Goal: Transaction & Acquisition: Purchase product/service

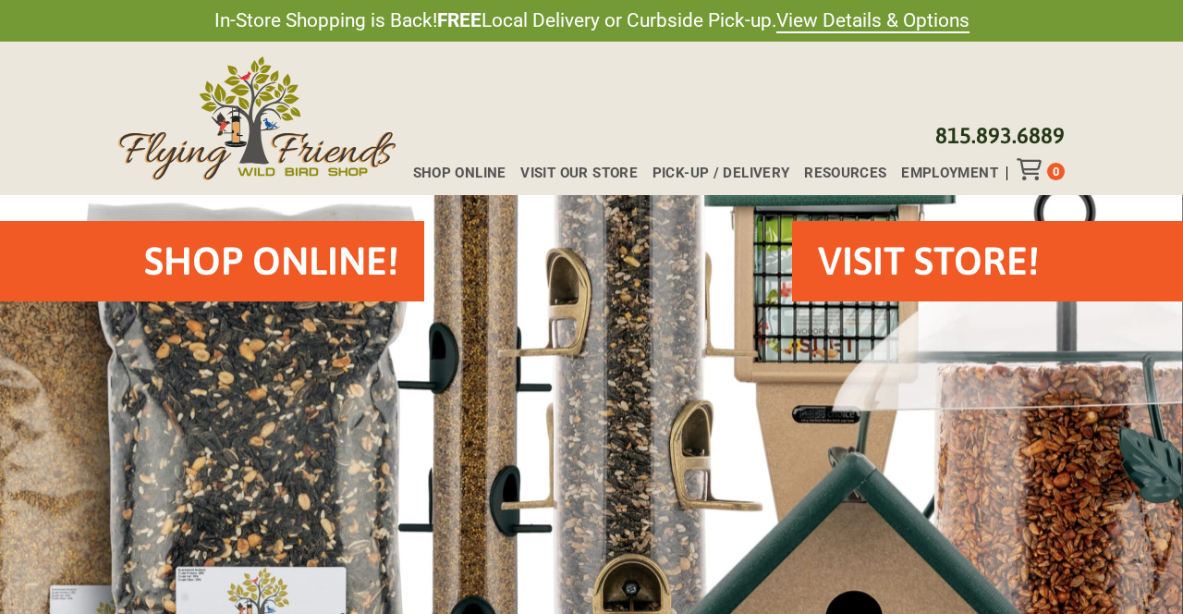
click at [256, 259] on h2 "Shop Online!" at bounding box center [271, 261] width 254 height 55
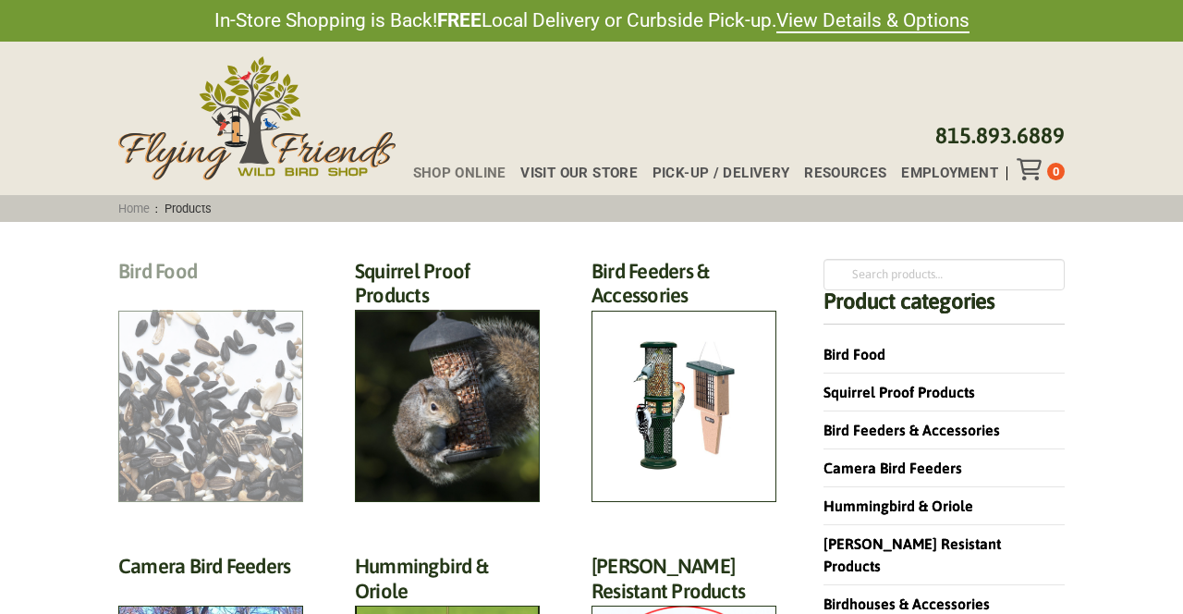
click at [217, 293] on h2 "Bird Food (70)" at bounding box center [210, 276] width 185 height 34
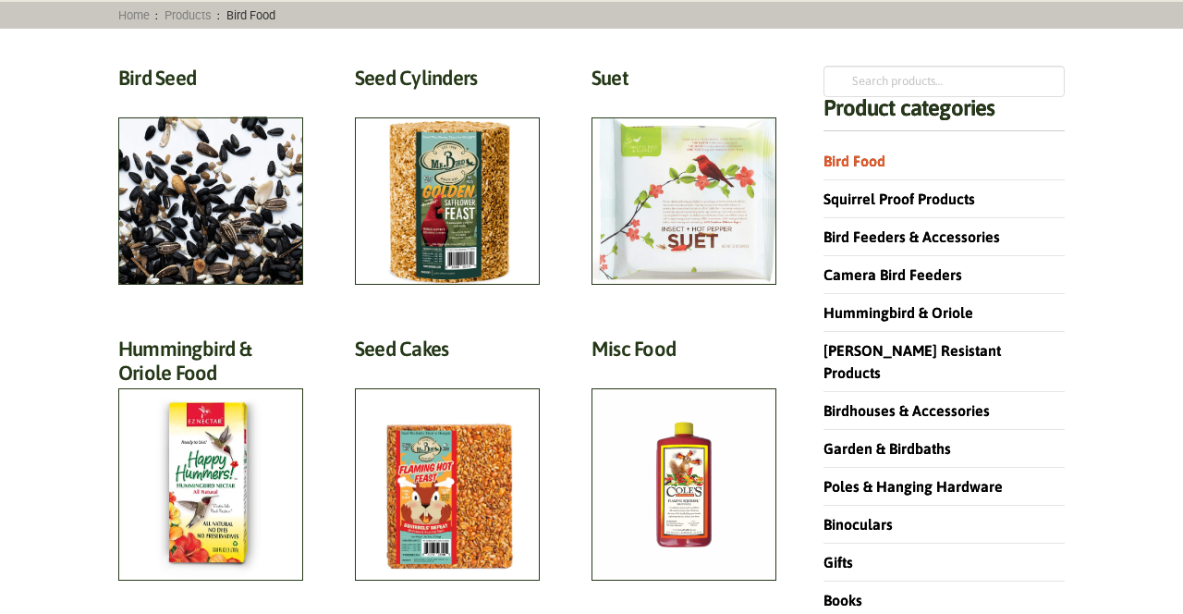
scroll to position [197, 0]
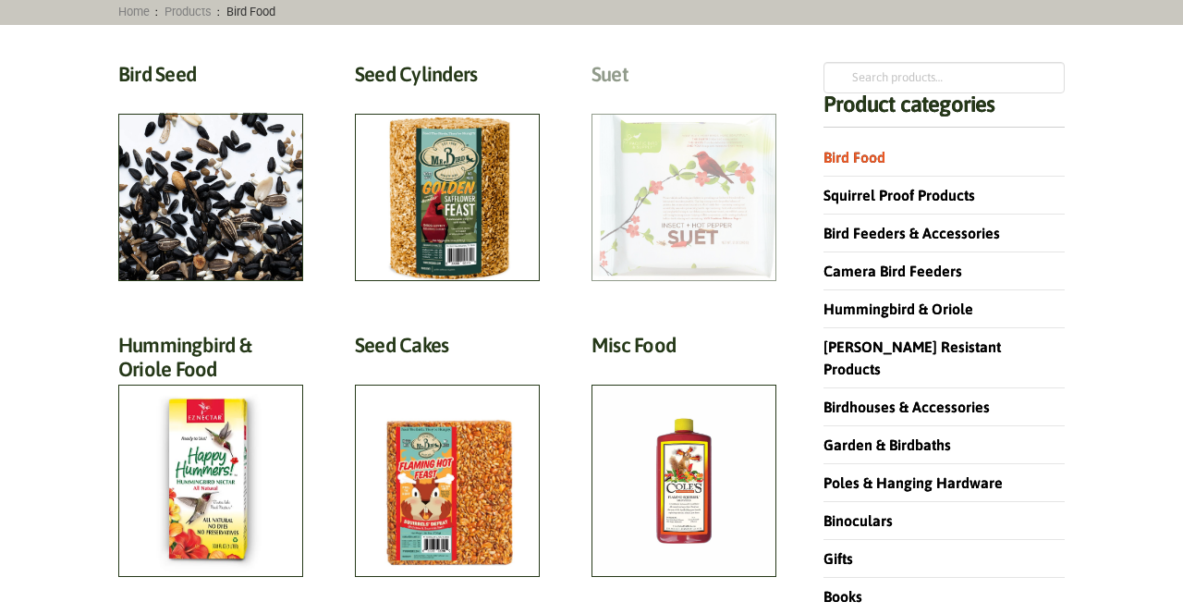
click at [695, 96] on h2 "Suet (18)" at bounding box center [684, 79] width 185 height 34
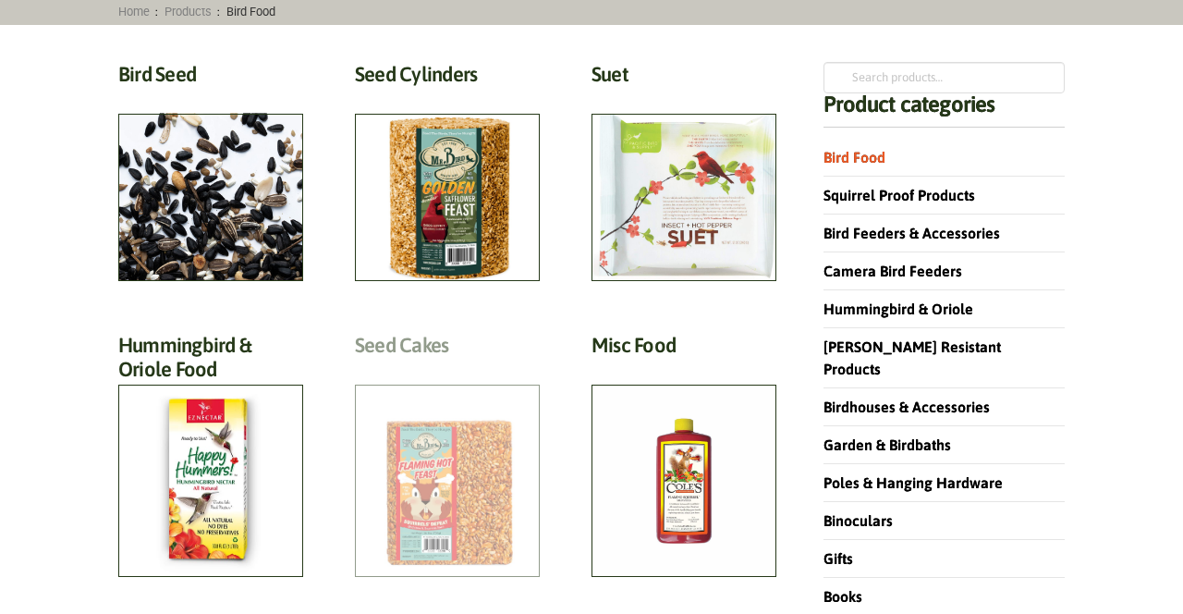
click at [435, 367] on h2 "Seed Cakes (5)" at bounding box center [447, 350] width 185 height 34
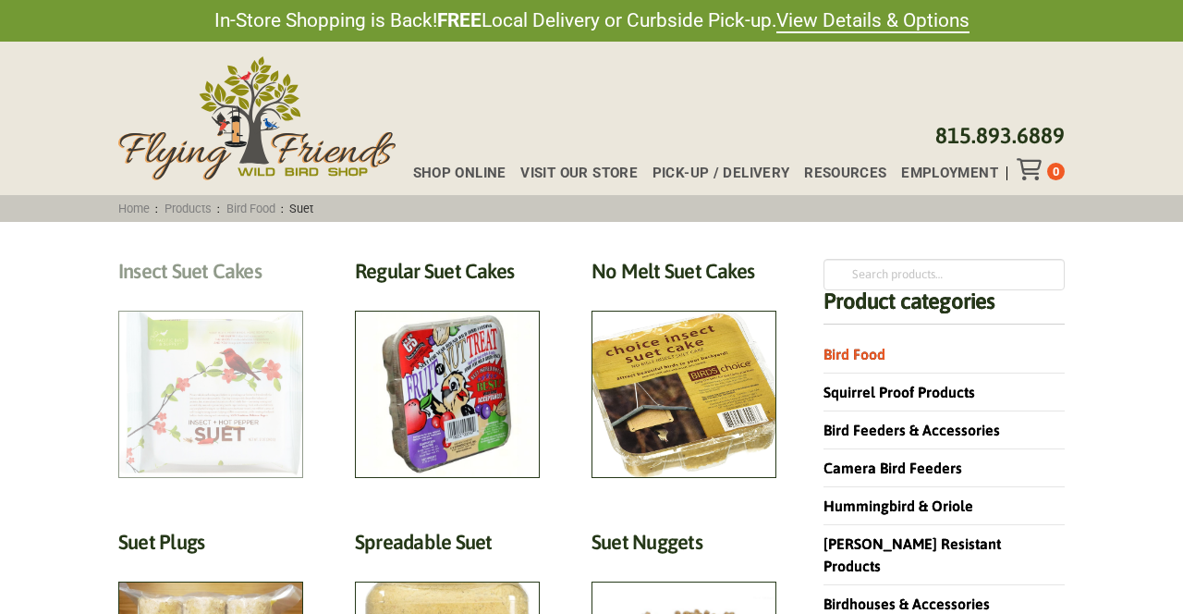
click at [189, 293] on h2 "Insect Suet Cakes (5)" at bounding box center [210, 276] width 185 height 34
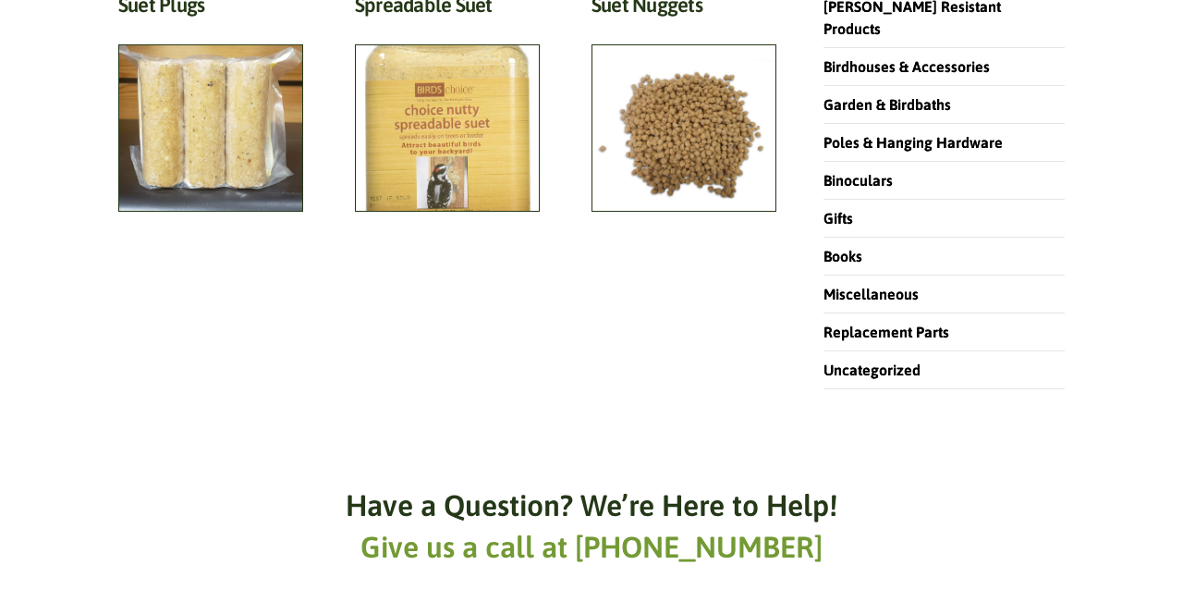
scroll to position [542, 0]
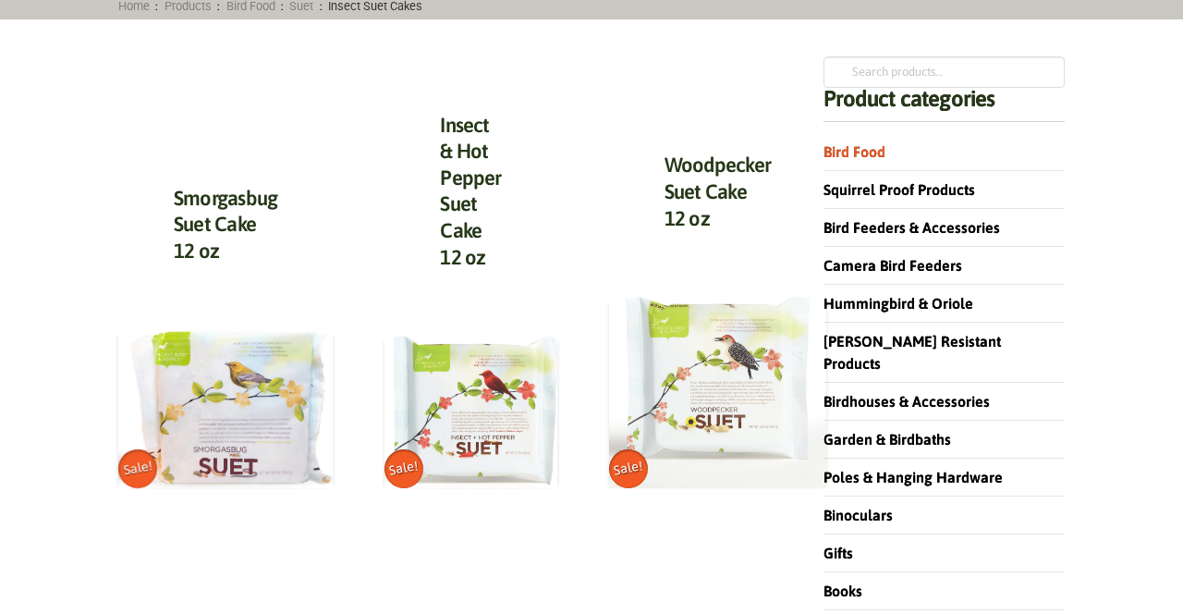
scroll to position [272, 0]
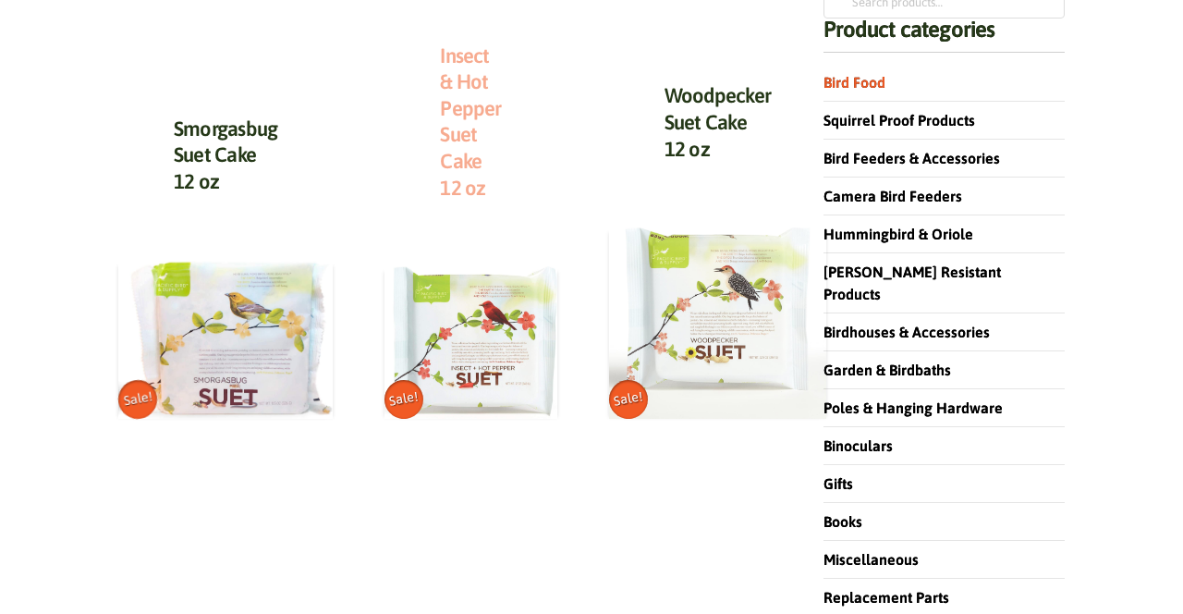
click at [460, 128] on link "Insect & Hot Pepper Suet Cake 12 oz" at bounding box center [470, 121] width 61 height 156
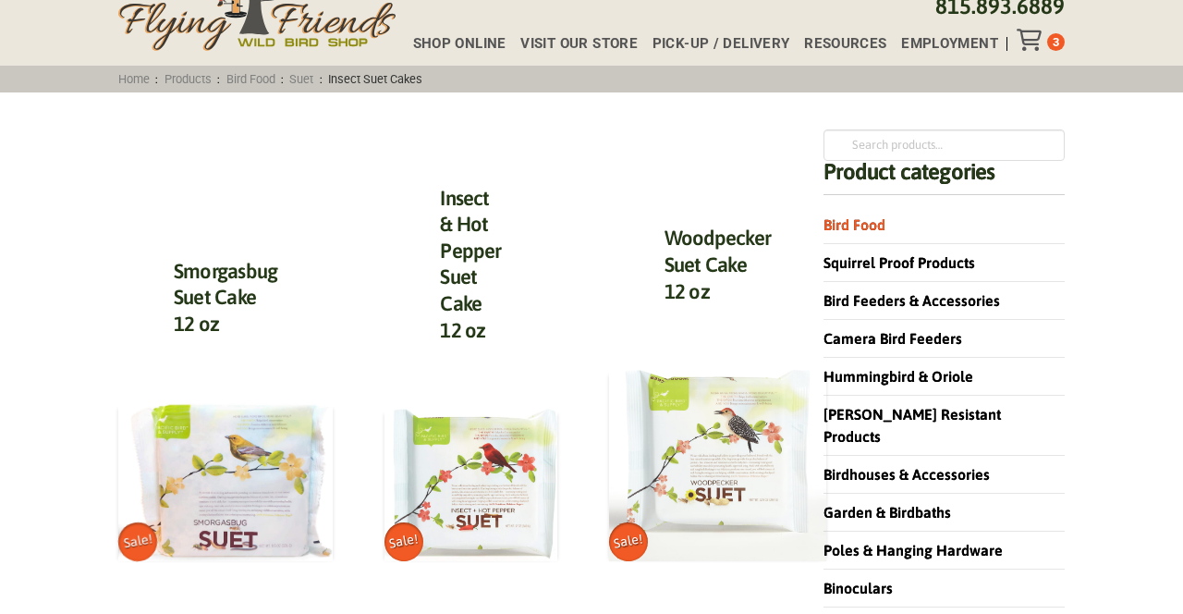
scroll to position [0, 0]
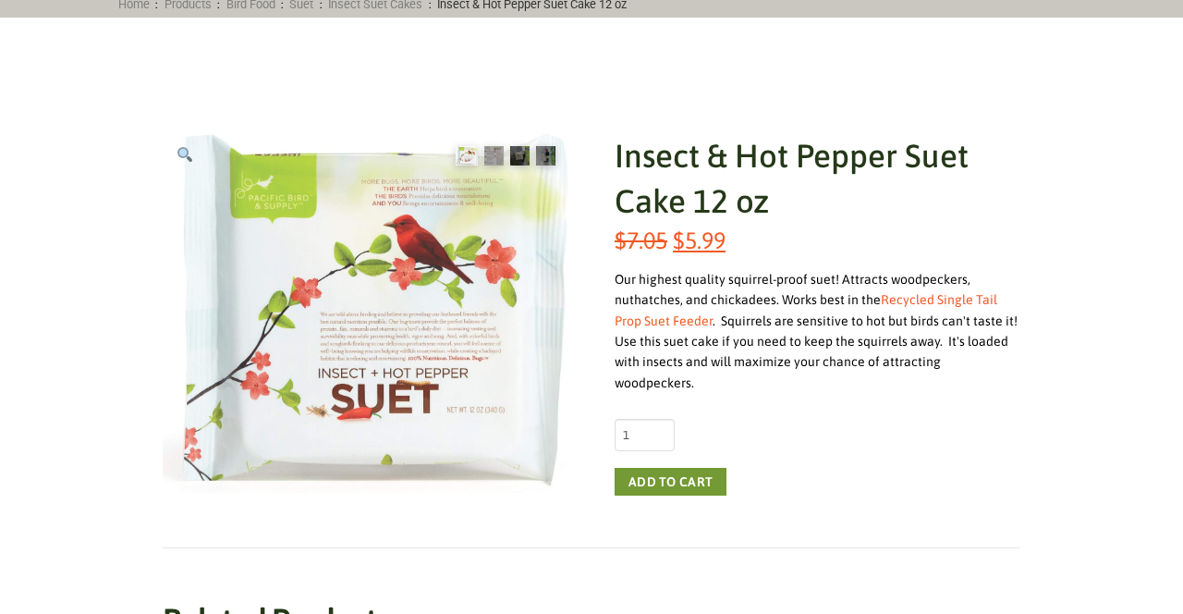
scroll to position [209, 0]
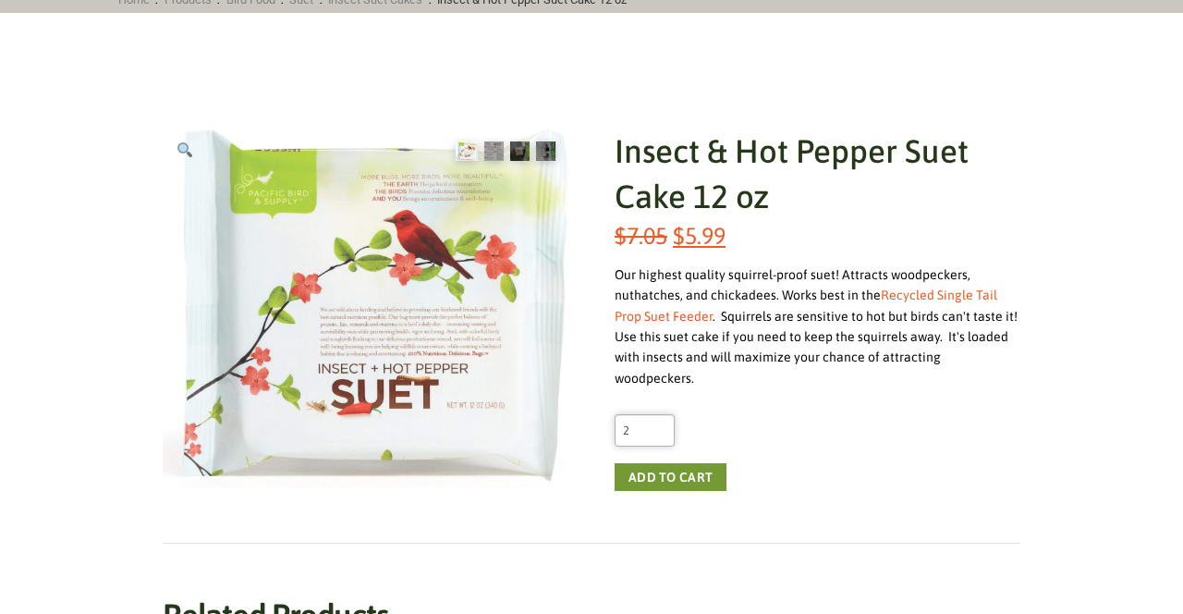
click at [660, 414] on input "2" at bounding box center [645, 429] width 60 height 31
type input "3"
click at [660, 414] on input "3" at bounding box center [645, 429] width 60 height 31
click at [652, 463] on button "Add to cart" at bounding box center [671, 477] width 112 height 28
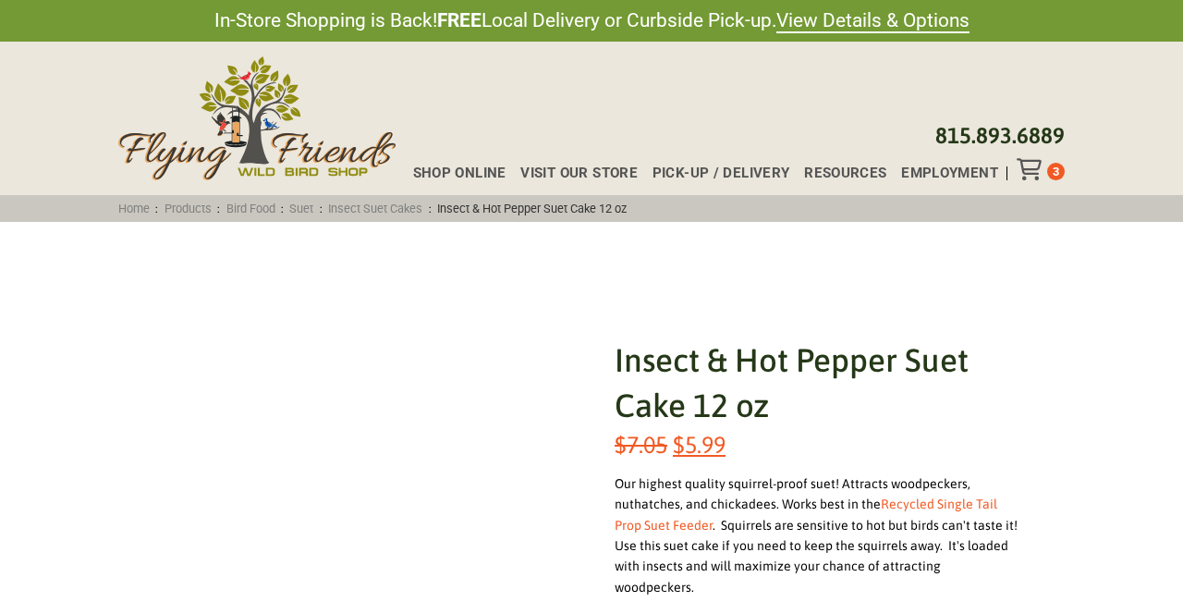
scroll to position [209, 0]
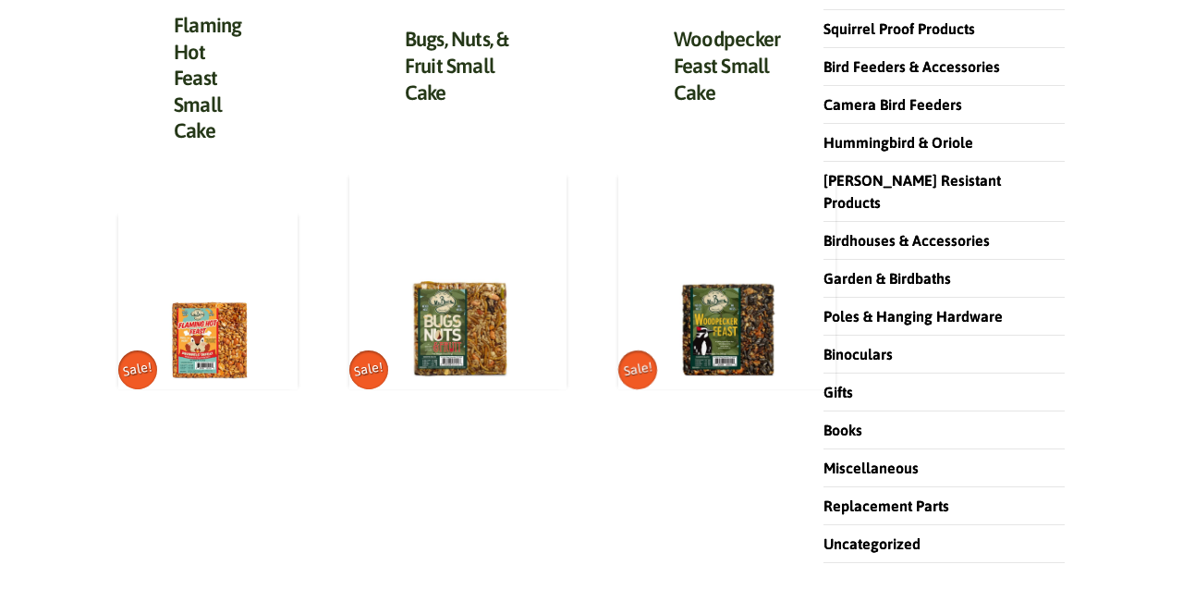
scroll to position [364, 0]
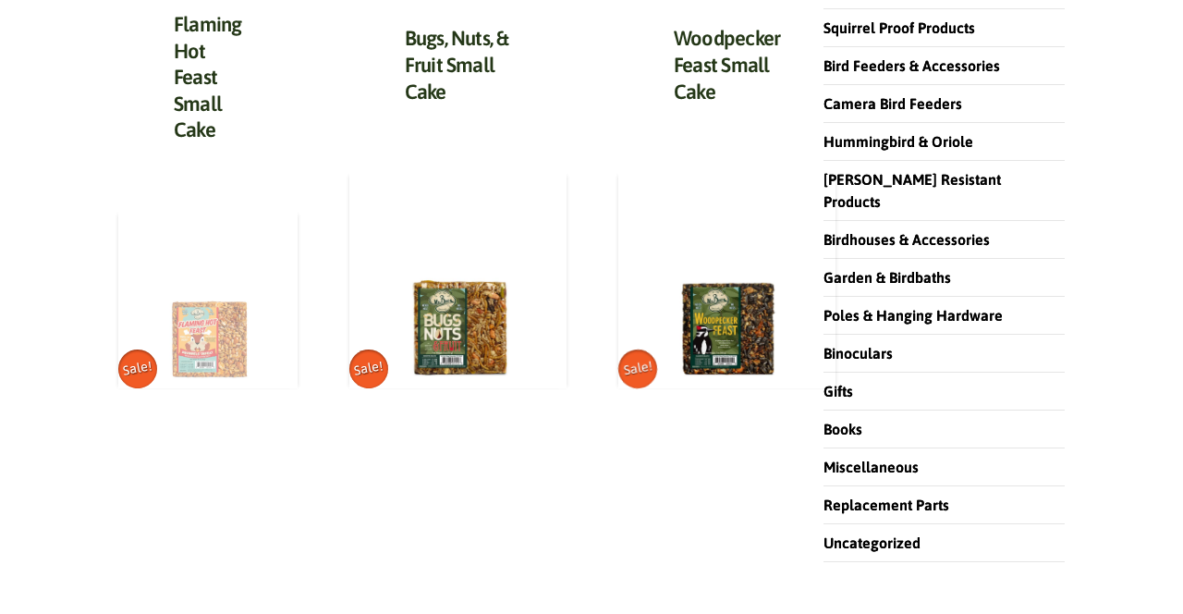
click at [219, 329] on img at bounding box center [207, 298] width 179 height 179
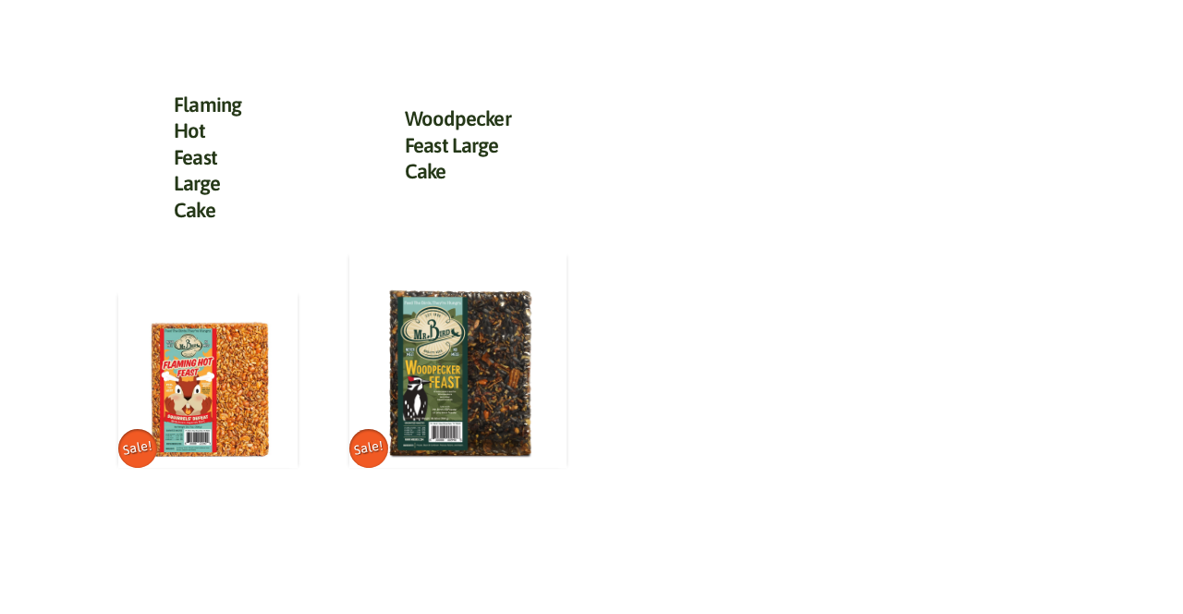
scroll to position [974, 0]
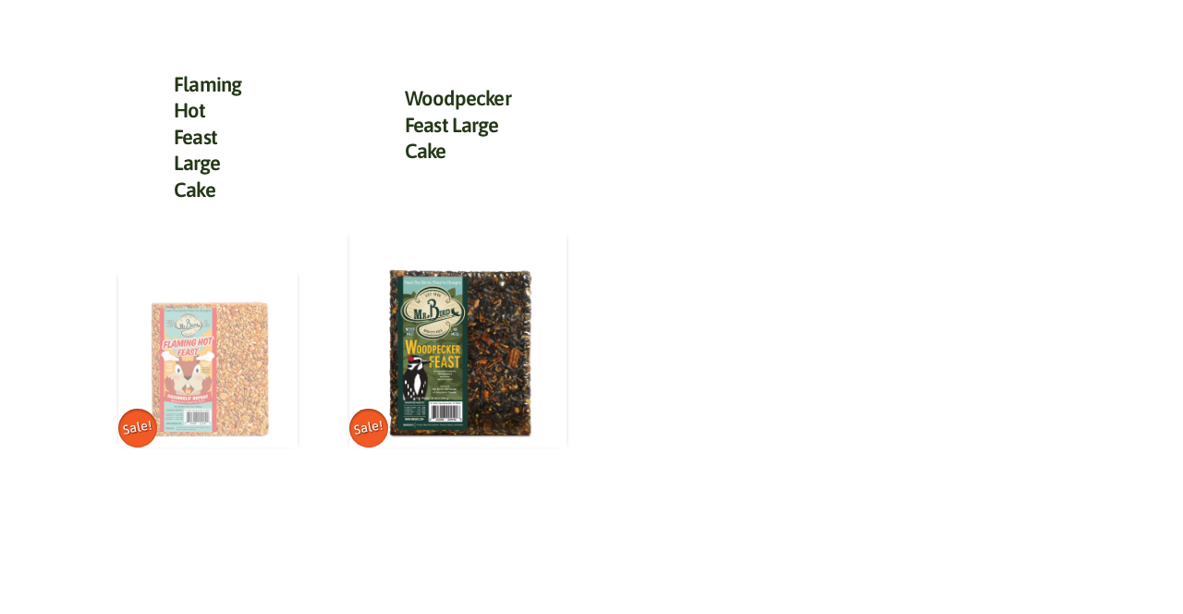
click at [212, 361] on img at bounding box center [207, 358] width 179 height 179
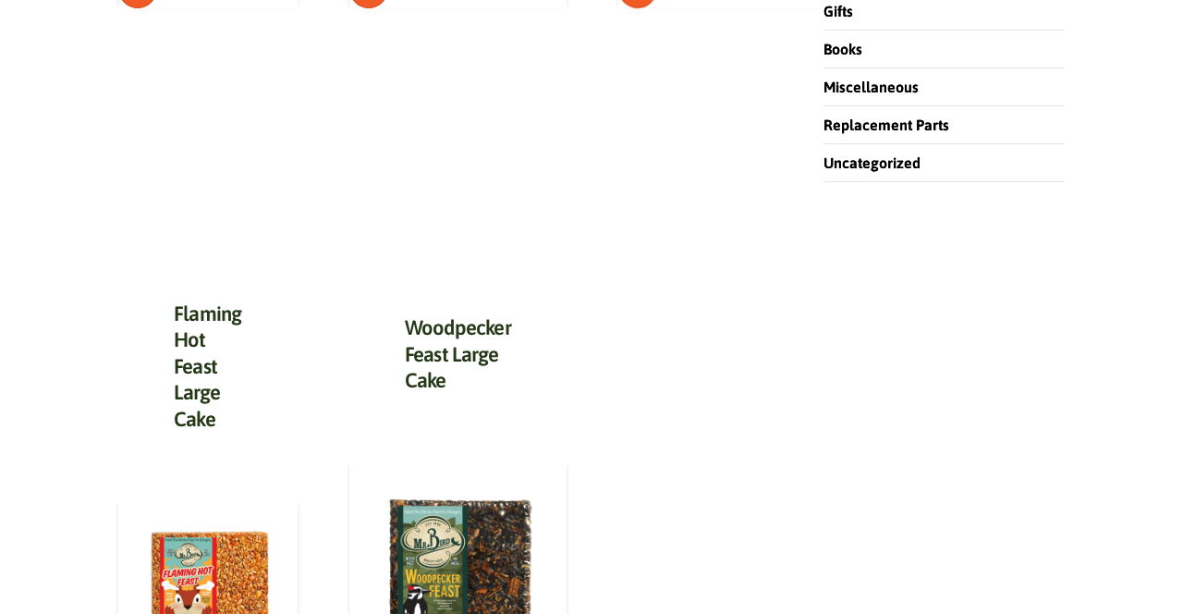
scroll to position [0, 0]
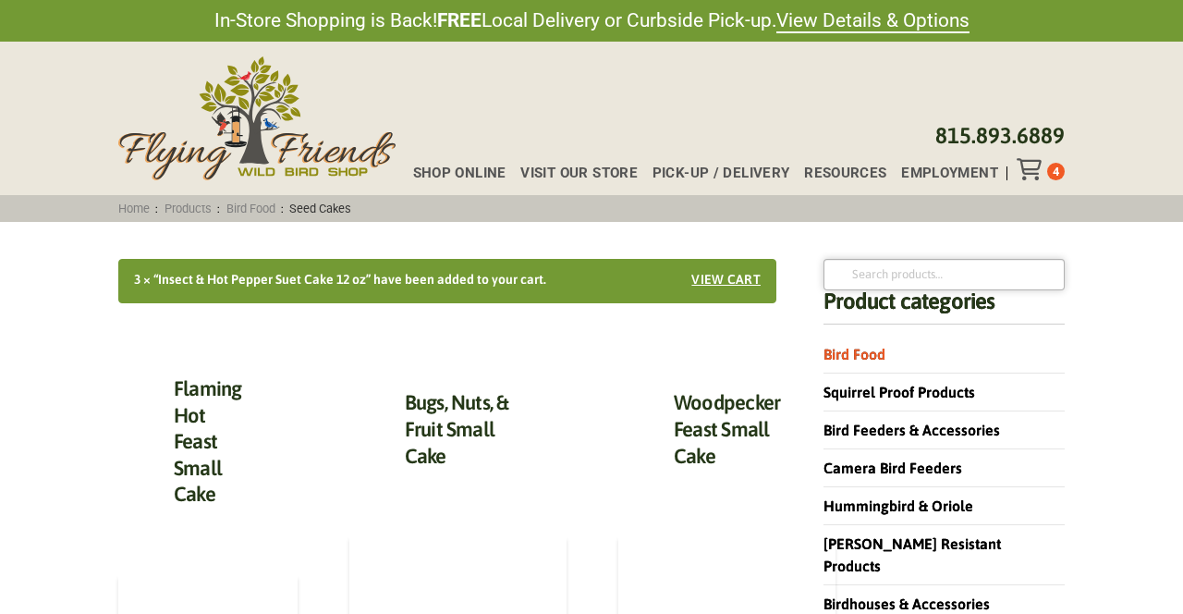
click at [875, 275] on input "Search for:" at bounding box center [944, 274] width 241 height 31
type input "safflower"
click button "Search" at bounding box center [0, 0] width 0 height 0
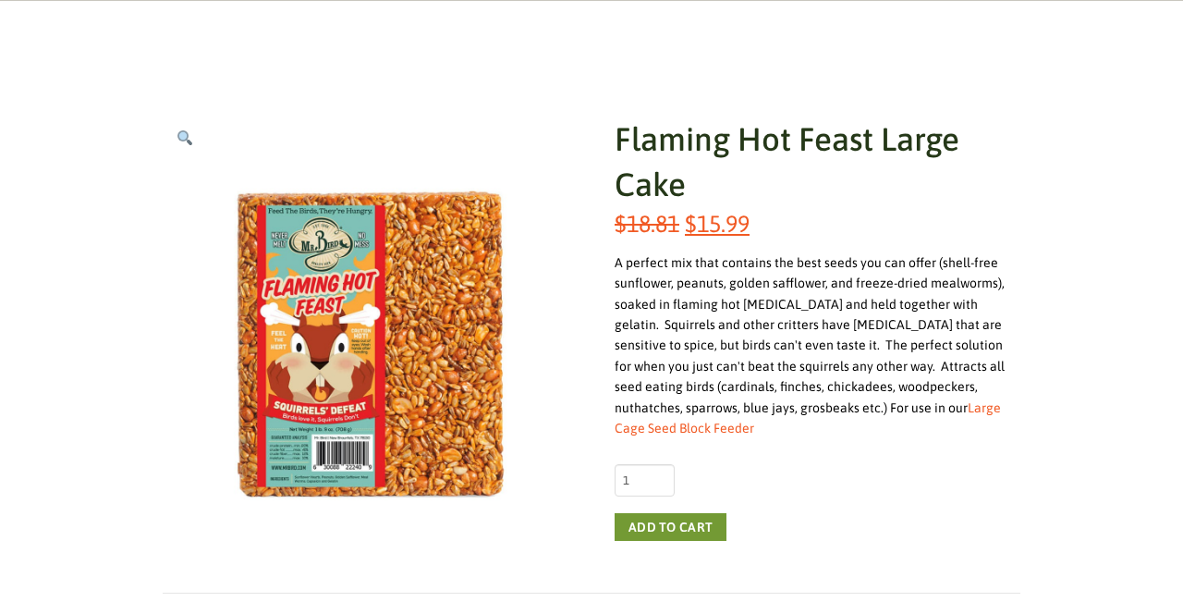
scroll to position [227, 0]
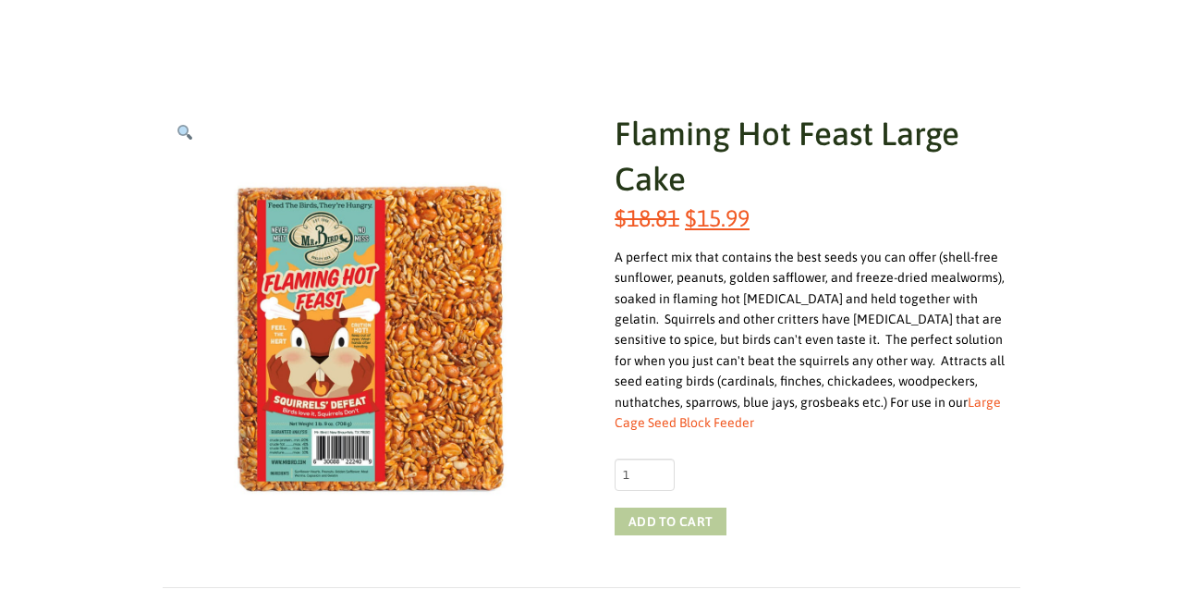
click at [672, 508] on button "Add to cart" at bounding box center [671, 522] width 112 height 28
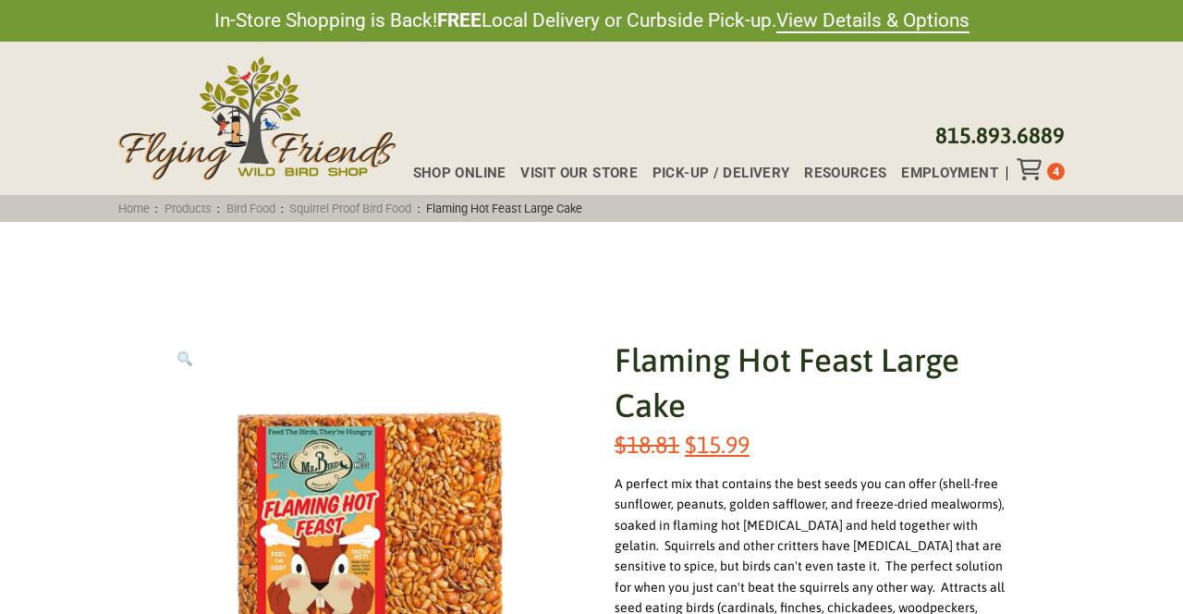
click at [181, 358] on img "View full-screen image gallery" at bounding box center [185, 358] width 15 height 15
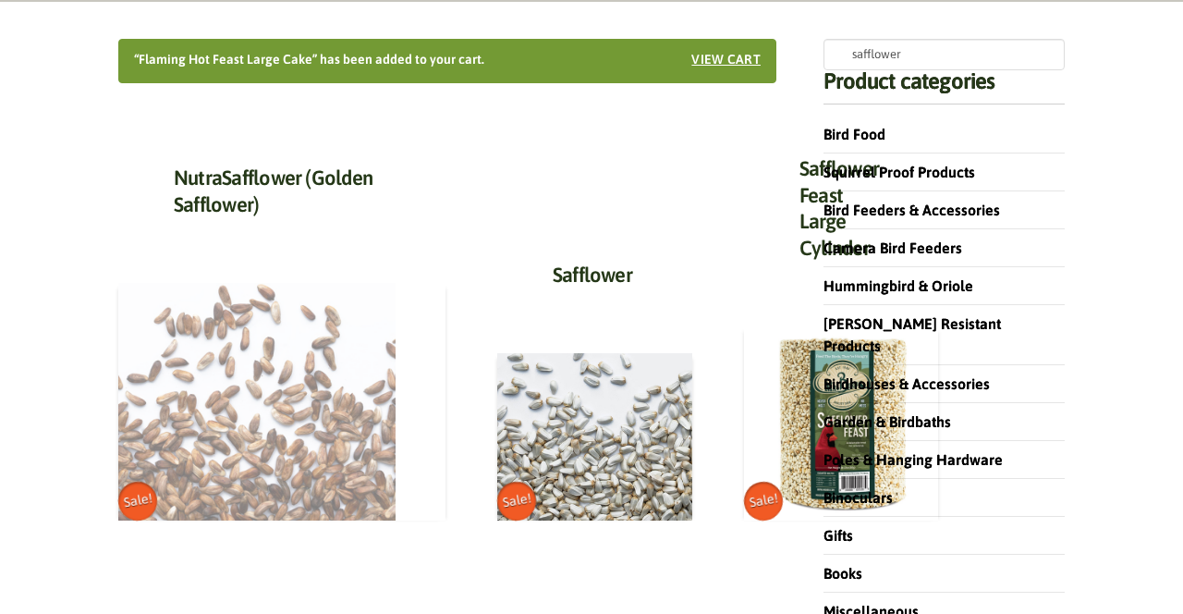
scroll to position [221, 0]
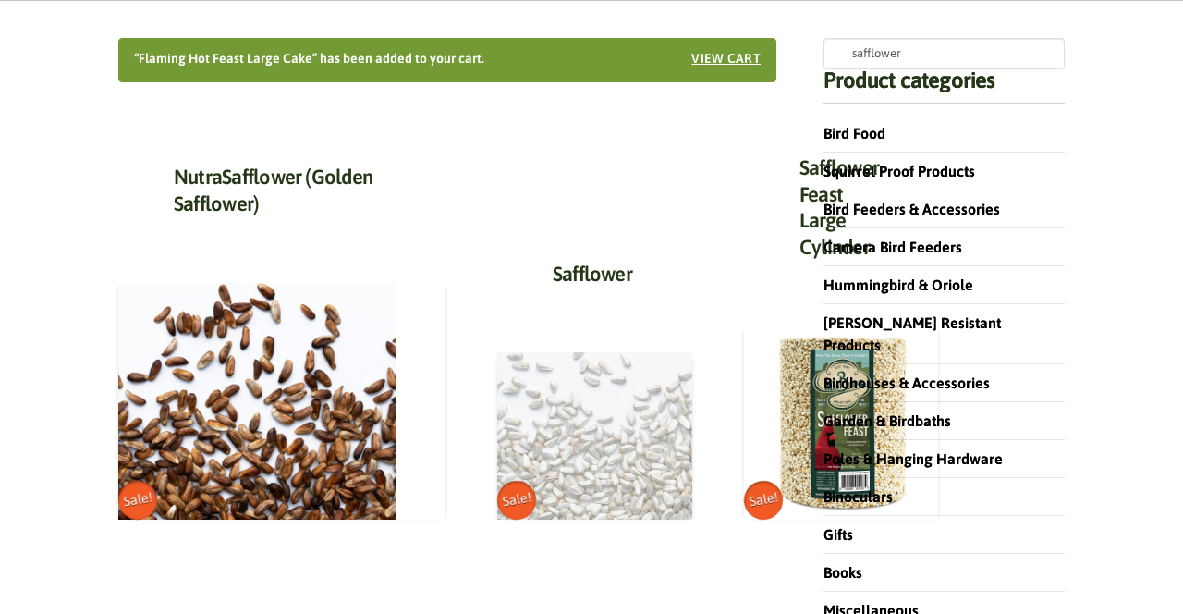
click at [525, 416] on img at bounding box center [594, 435] width 195 height 167
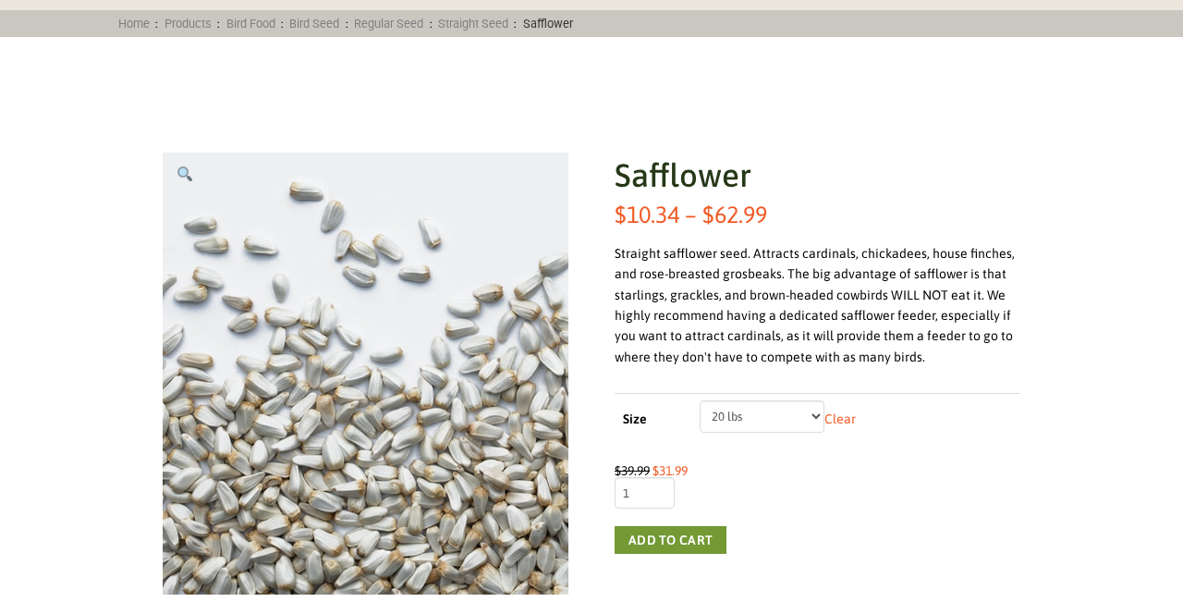
scroll to position [214, 0]
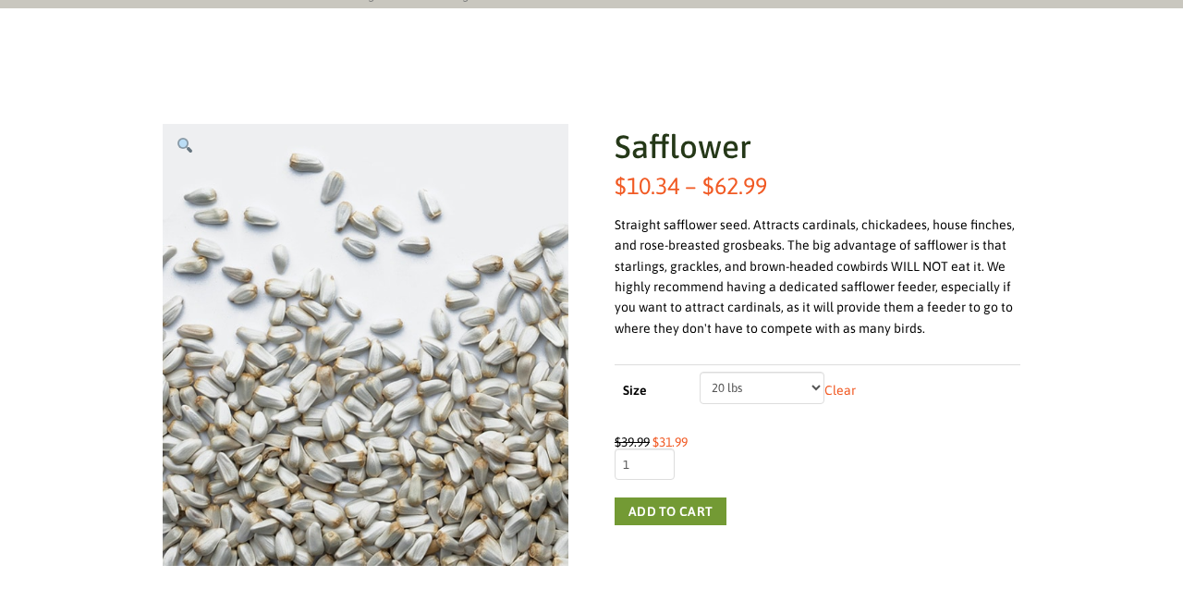
click at [814, 389] on select "Choose an option 5 lbs 10 lbs 20 lbs 50 lbs" at bounding box center [762, 387] width 125 height 31
select select "10 lbs"
click at [670, 509] on button "Add to cart" at bounding box center [671, 511] width 112 height 28
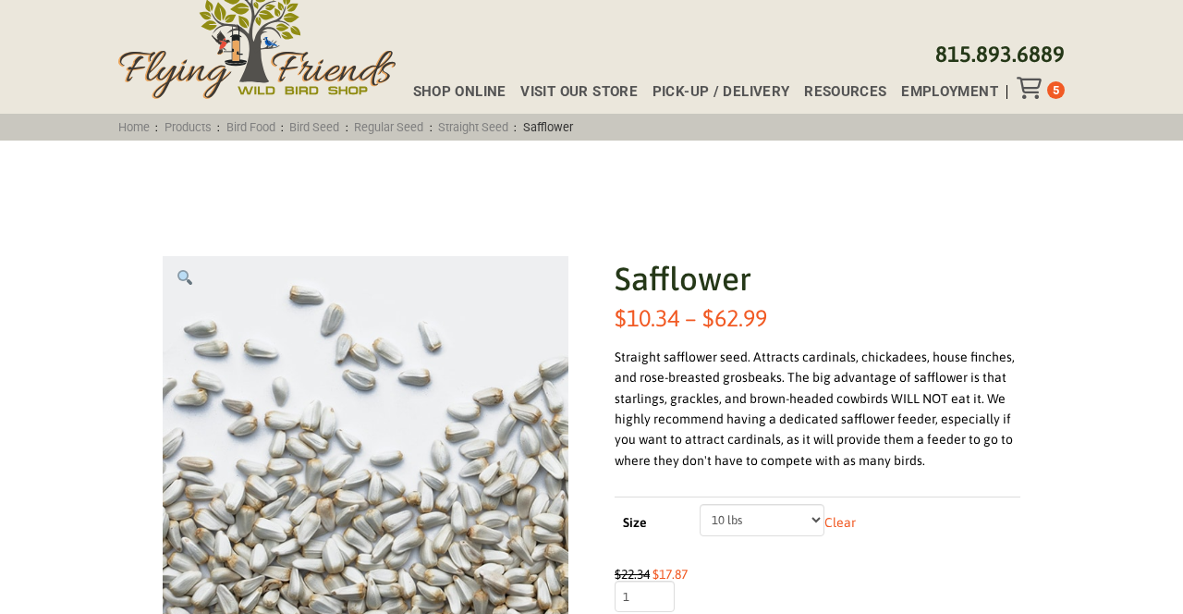
scroll to position [83, 0]
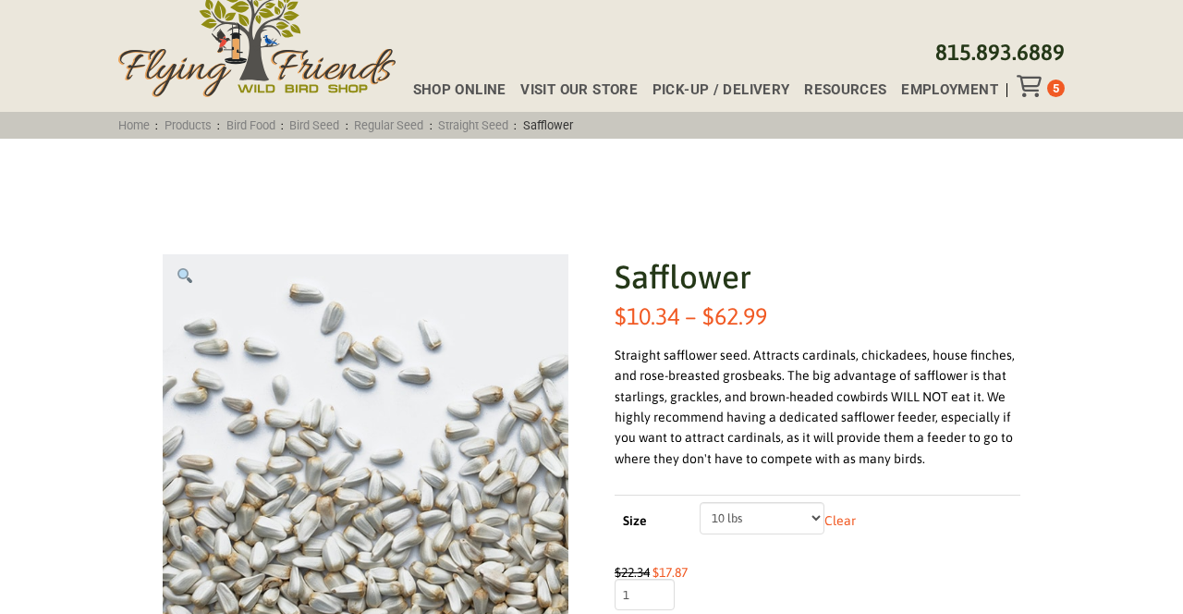
click at [817, 518] on select "Choose an option 5 lbs 10 lbs 20 lbs 50 lbs" at bounding box center [762, 517] width 125 height 31
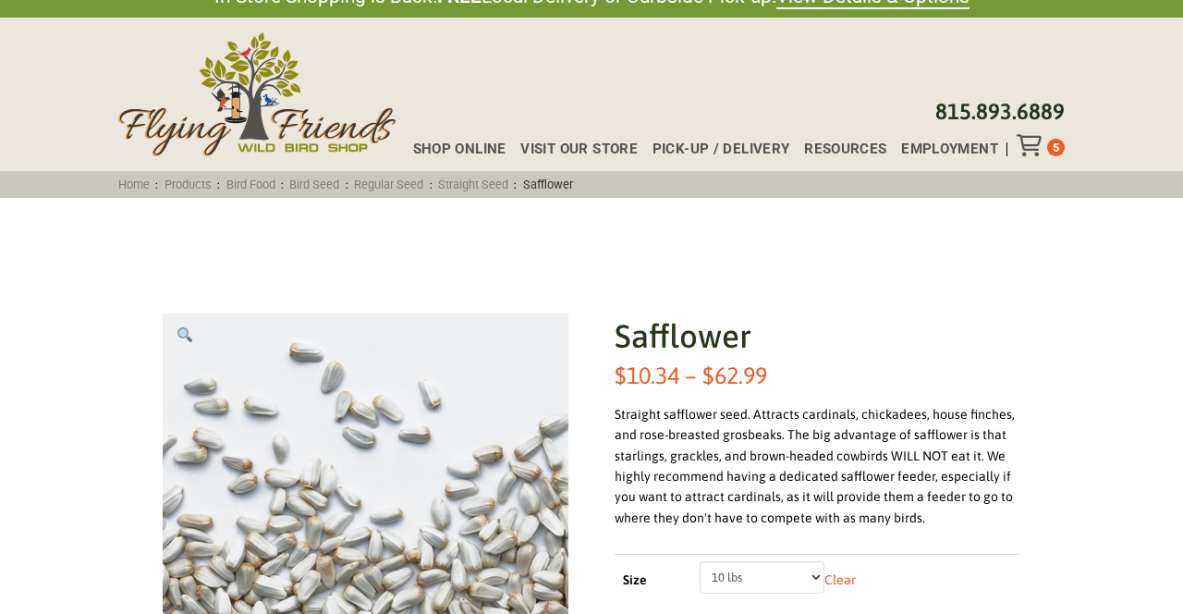
scroll to position [15, 0]
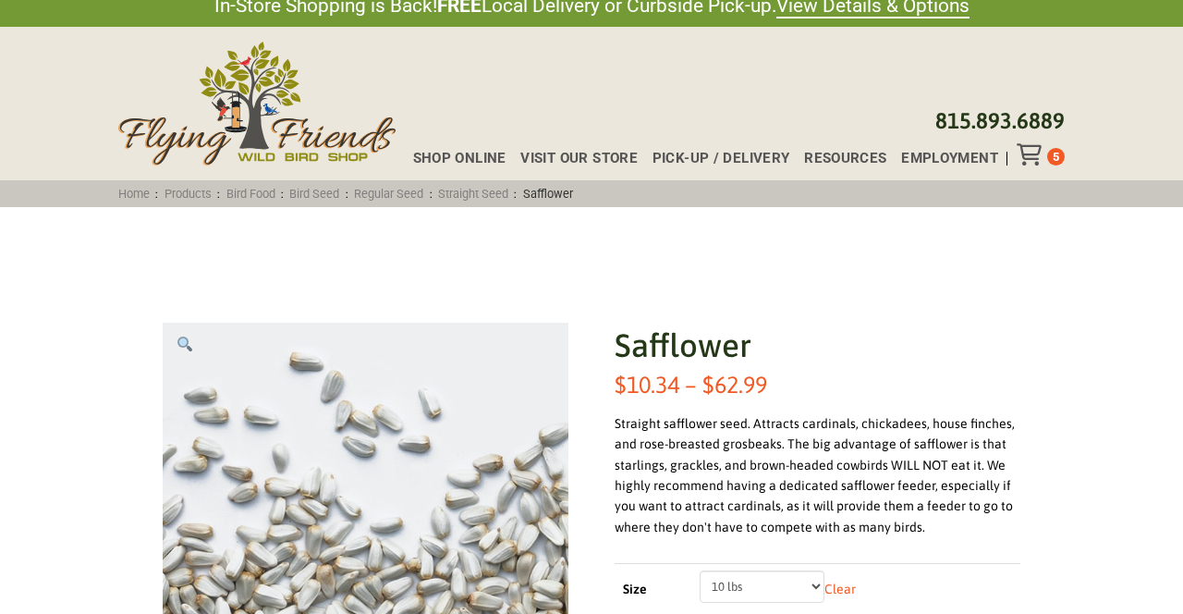
click at [1053, 154] on span "5" at bounding box center [1056, 157] width 6 height 14
click at [1057, 158] on span "5" at bounding box center [1056, 157] width 6 height 14
click at [1028, 150] on icon "Toggle Off Canvas Content" at bounding box center [1028, 154] width 23 height 22
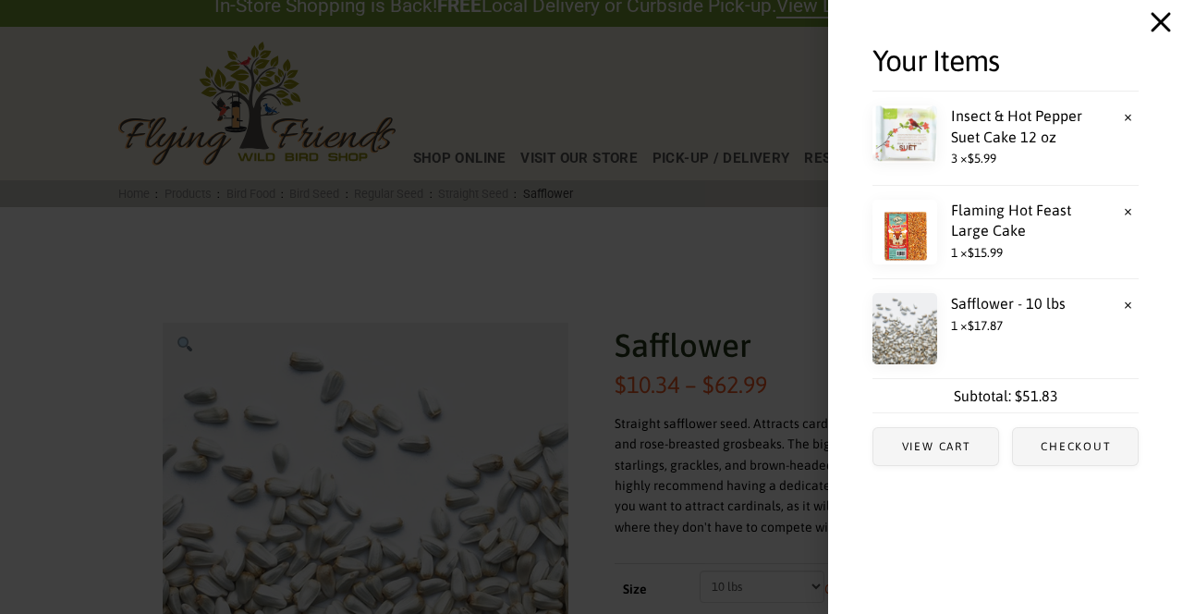
click at [1165, 19] on icon "Close Off Canvas Content" at bounding box center [1161, 22] width 19 height 19
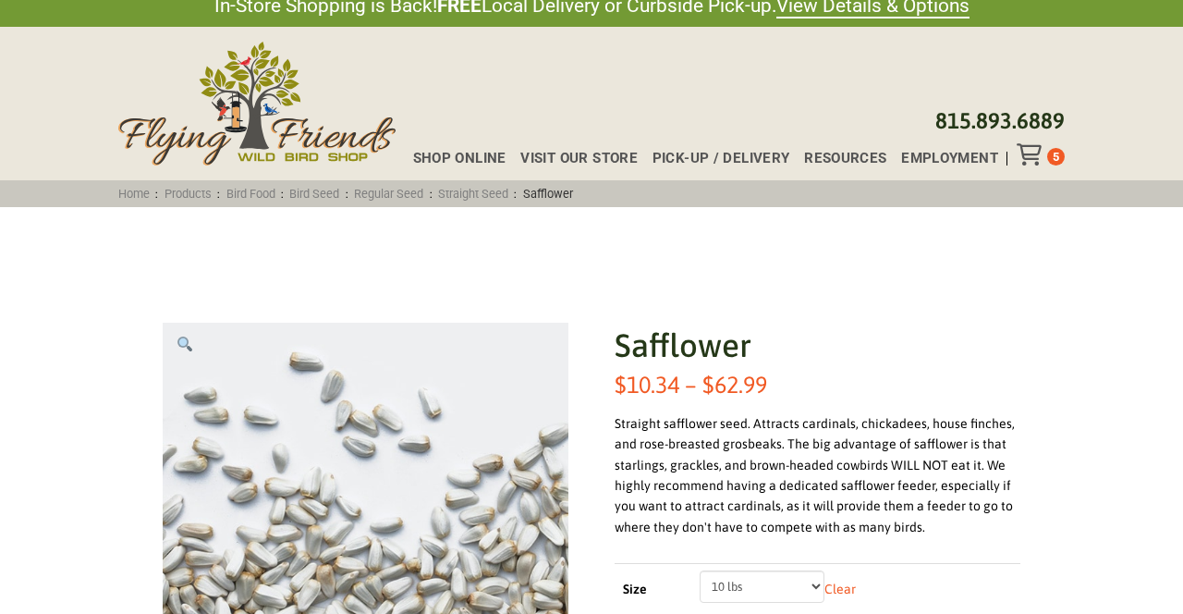
scroll to position [0, 0]
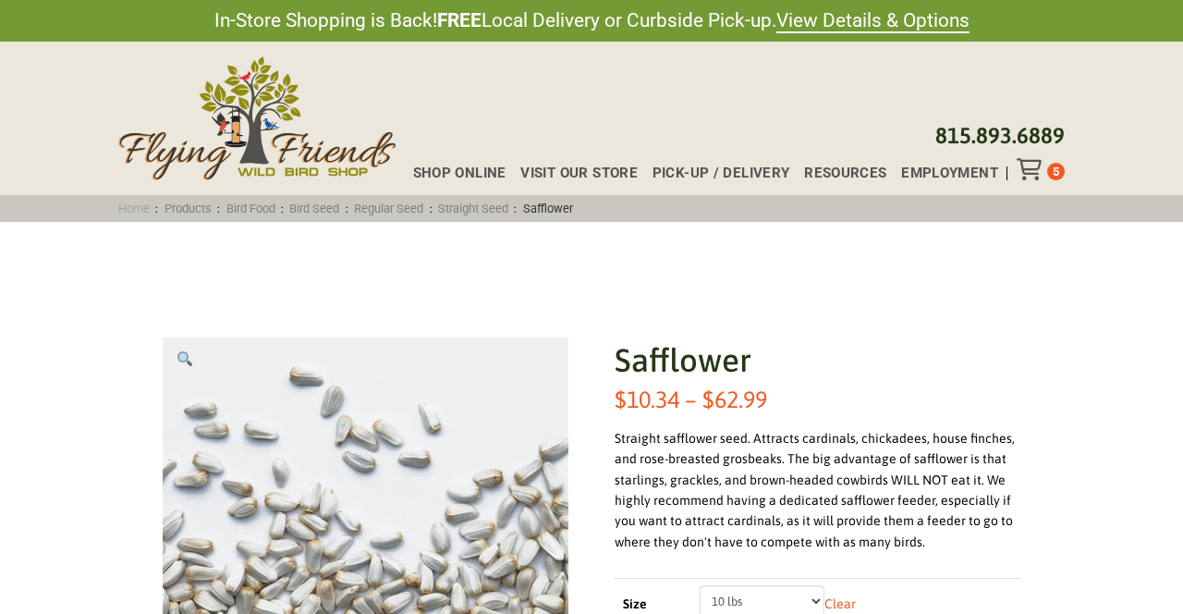
click at [128, 203] on link "Home" at bounding box center [134, 209] width 43 height 14
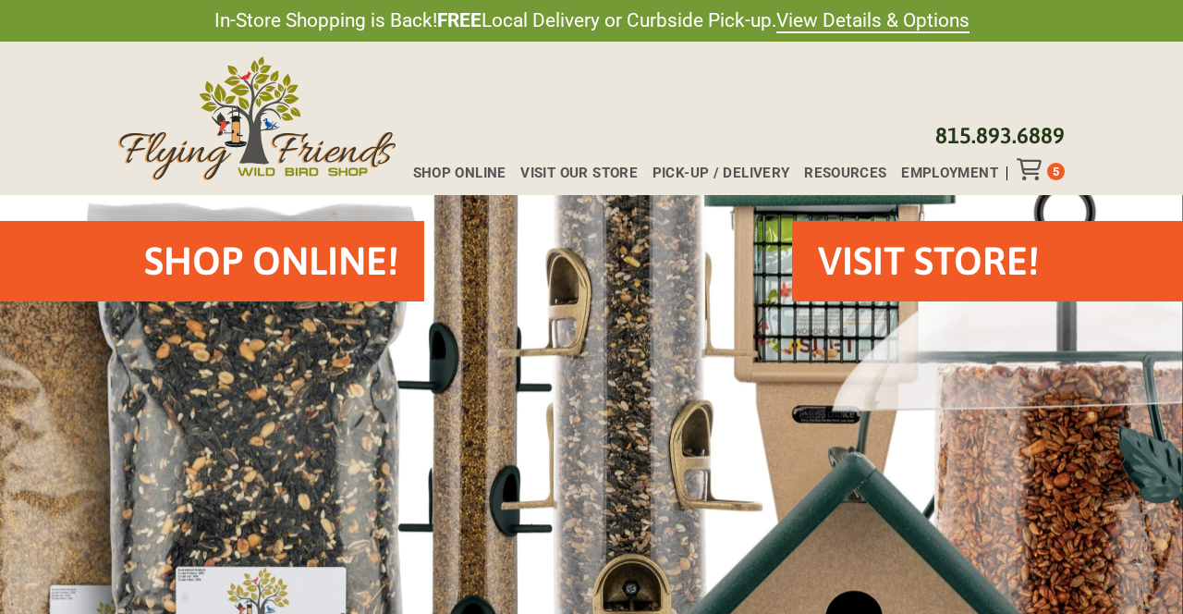
click at [275, 250] on h2 "Shop Online!" at bounding box center [271, 261] width 254 height 55
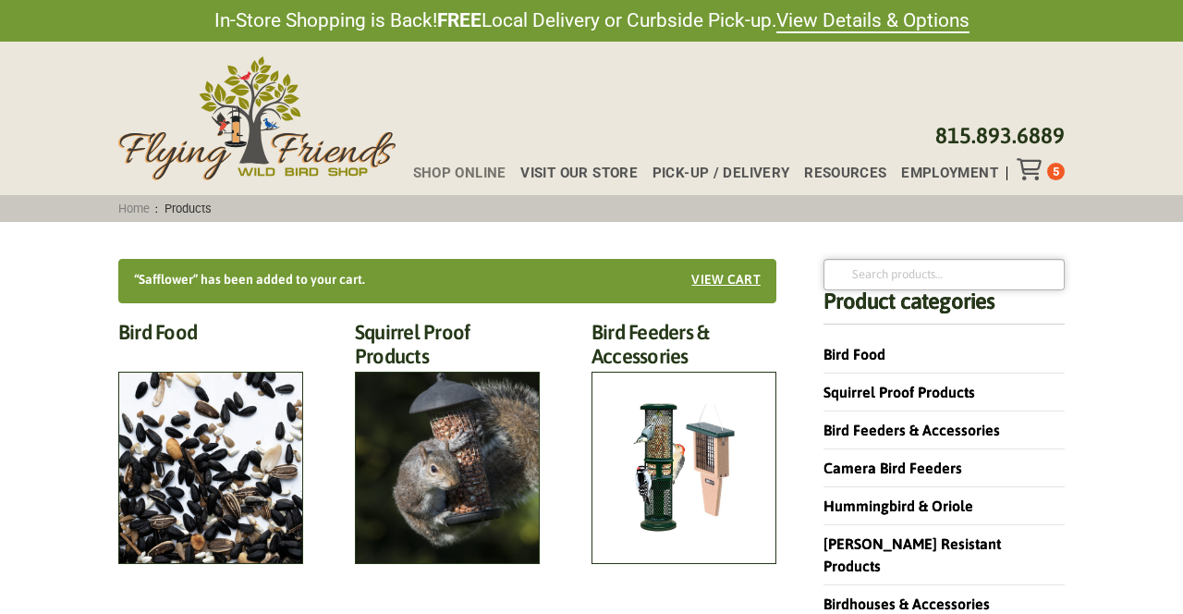
click at [873, 270] on input "Search for:" at bounding box center [944, 274] width 241 height 31
type input "bird bath cleaner"
click button "Search" at bounding box center [0, 0] width 0 height 0
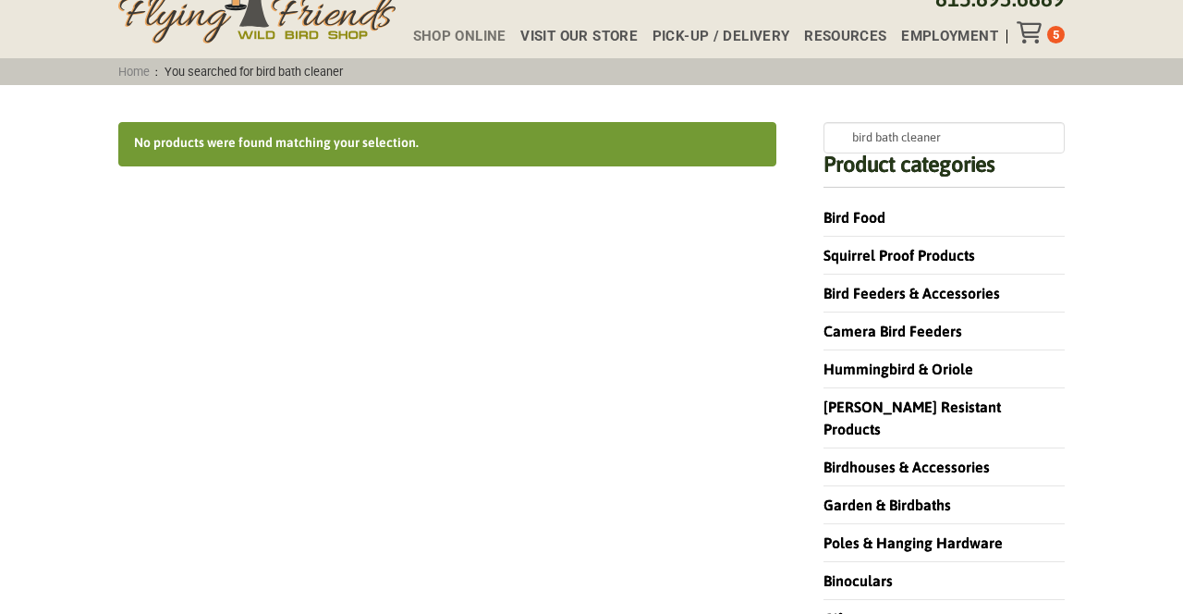
scroll to position [122, 0]
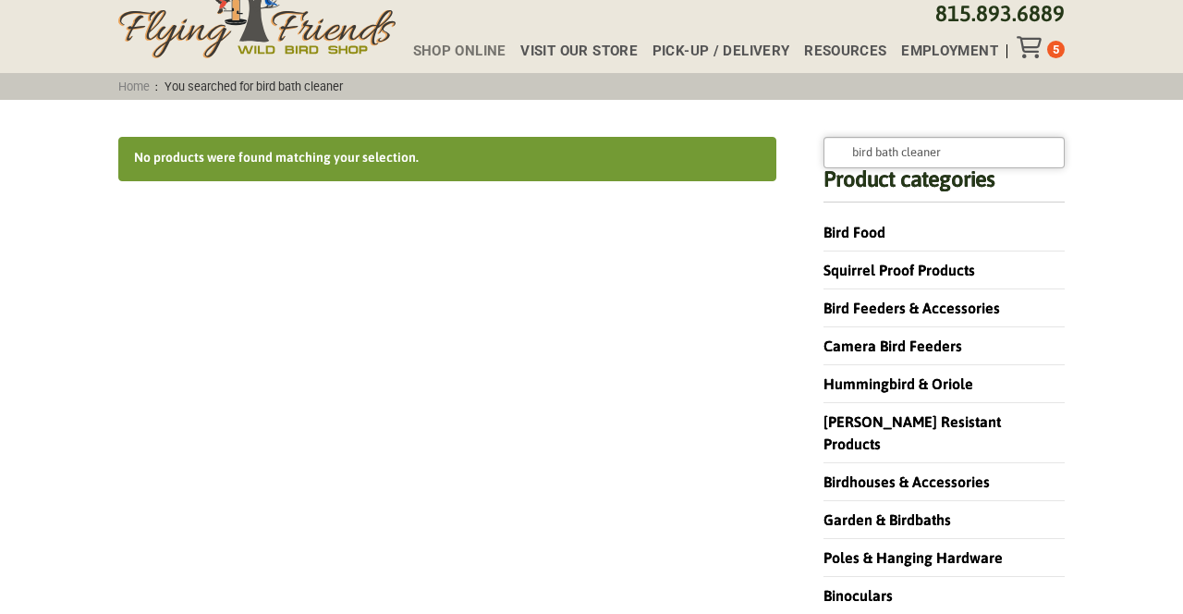
click at [970, 150] on input "bird bath cleaner" at bounding box center [944, 152] width 241 height 31
type input "bird bath"
click button "Search" at bounding box center [0, 0] width 0 height 0
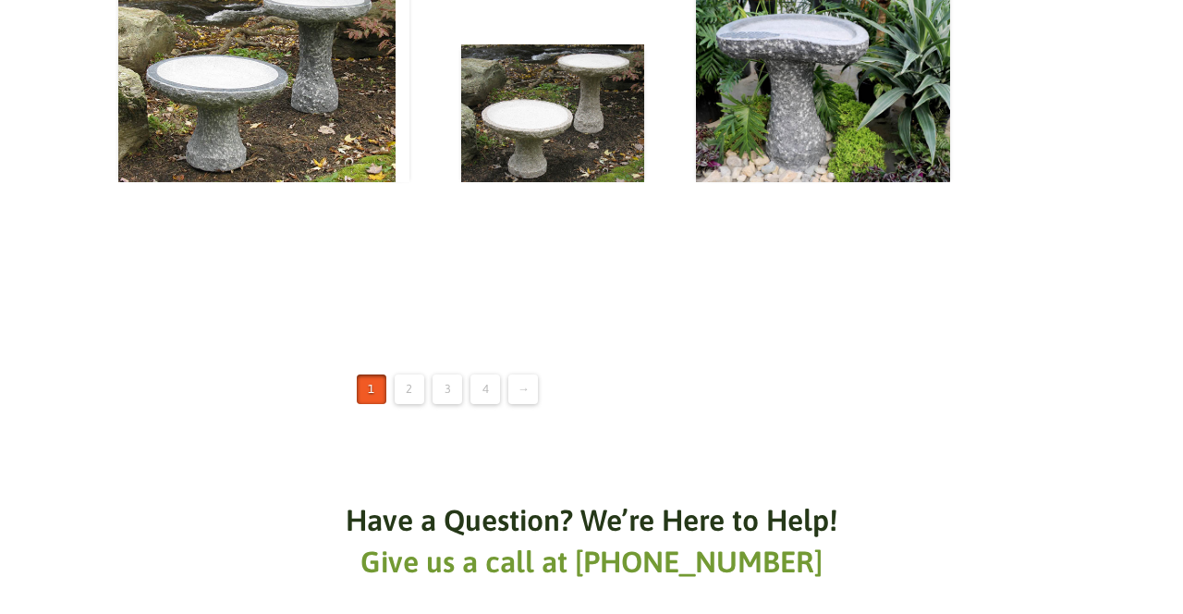
scroll to position [2779, 0]
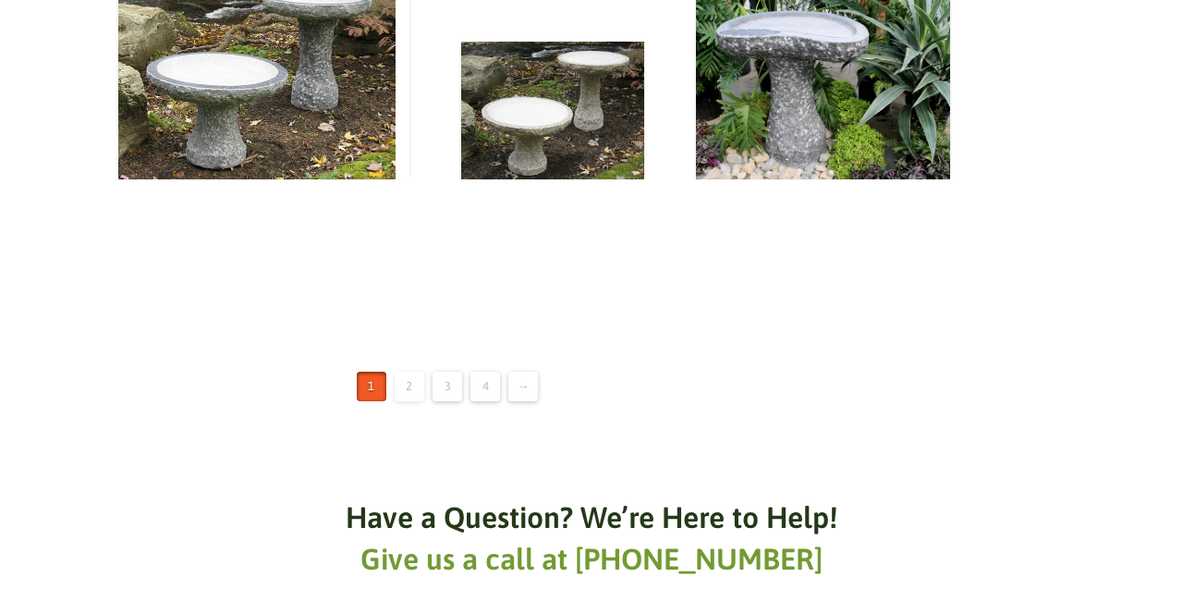
click at [414, 372] on link "2" at bounding box center [410, 387] width 30 height 30
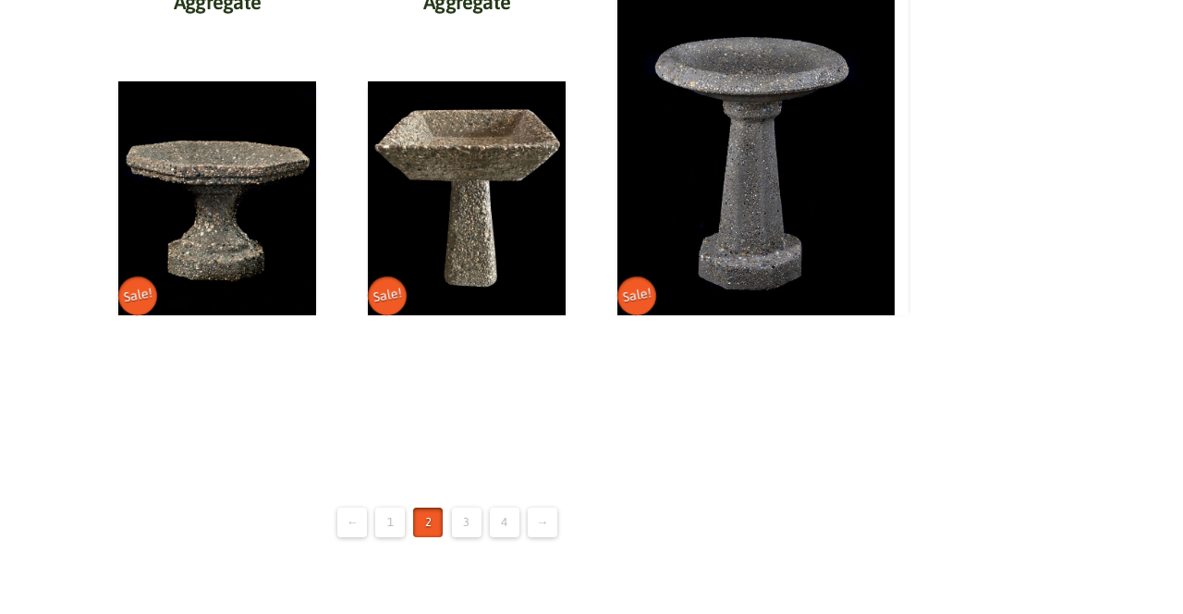
scroll to position [2734, 0]
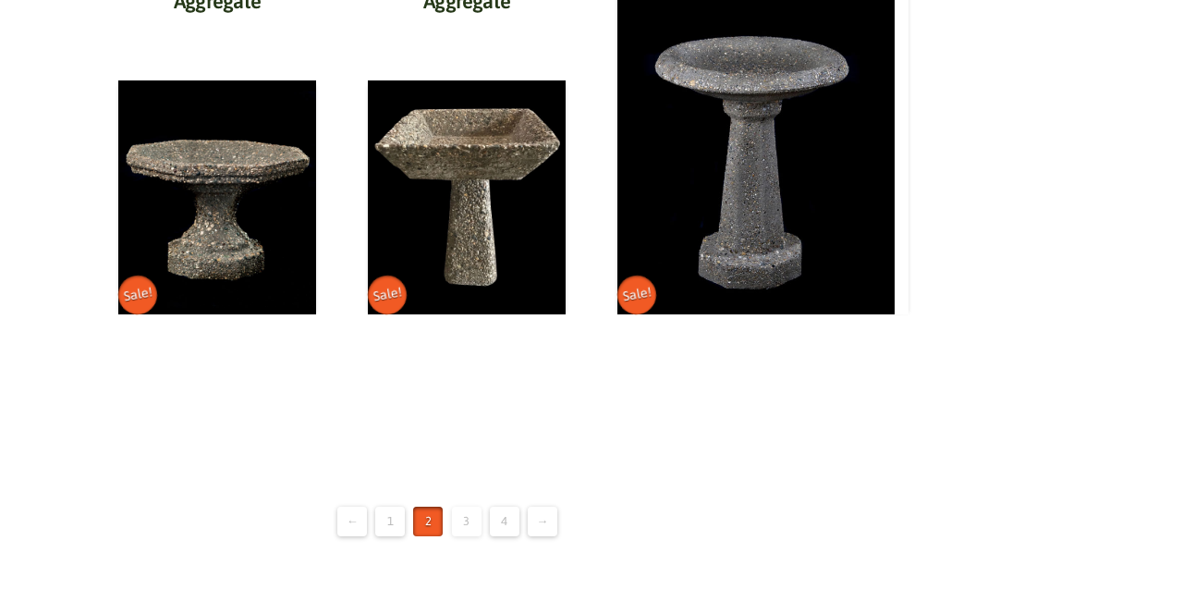
click at [471, 507] on link "3" at bounding box center [467, 522] width 30 height 30
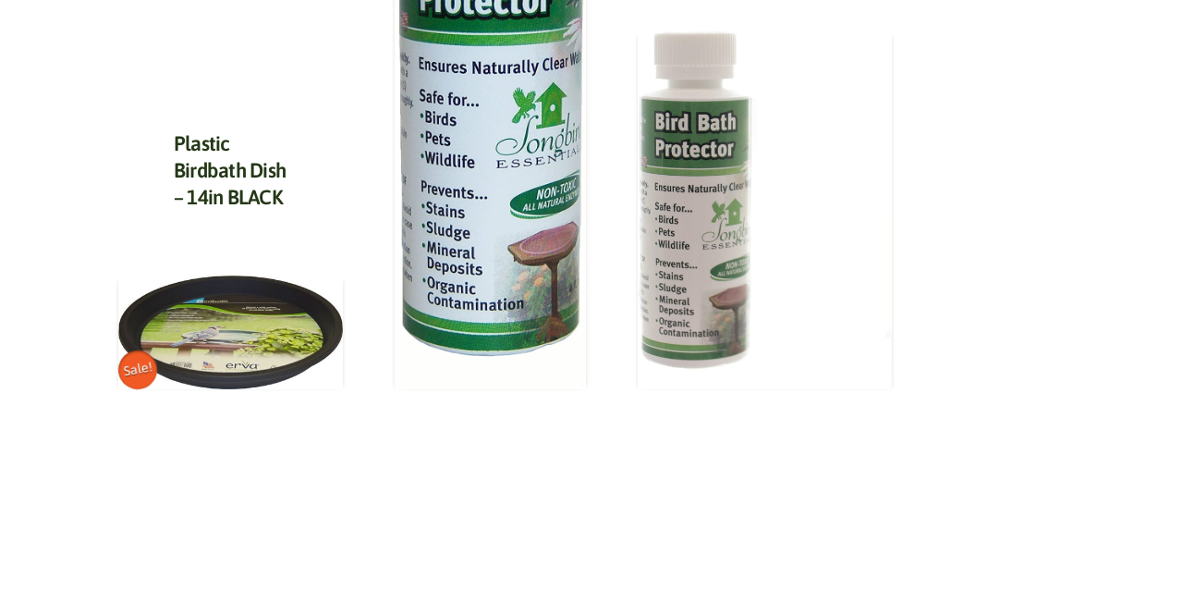
scroll to position [1960, 0]
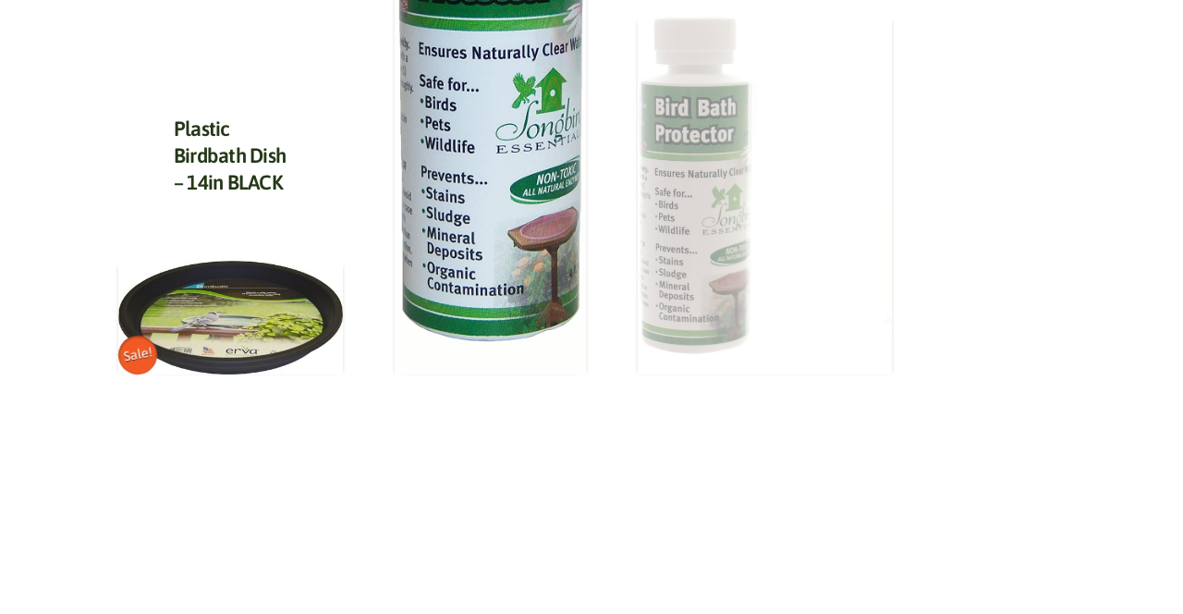
click at [702, 229] on img at bounding box center [765, 195] width 254 height 359
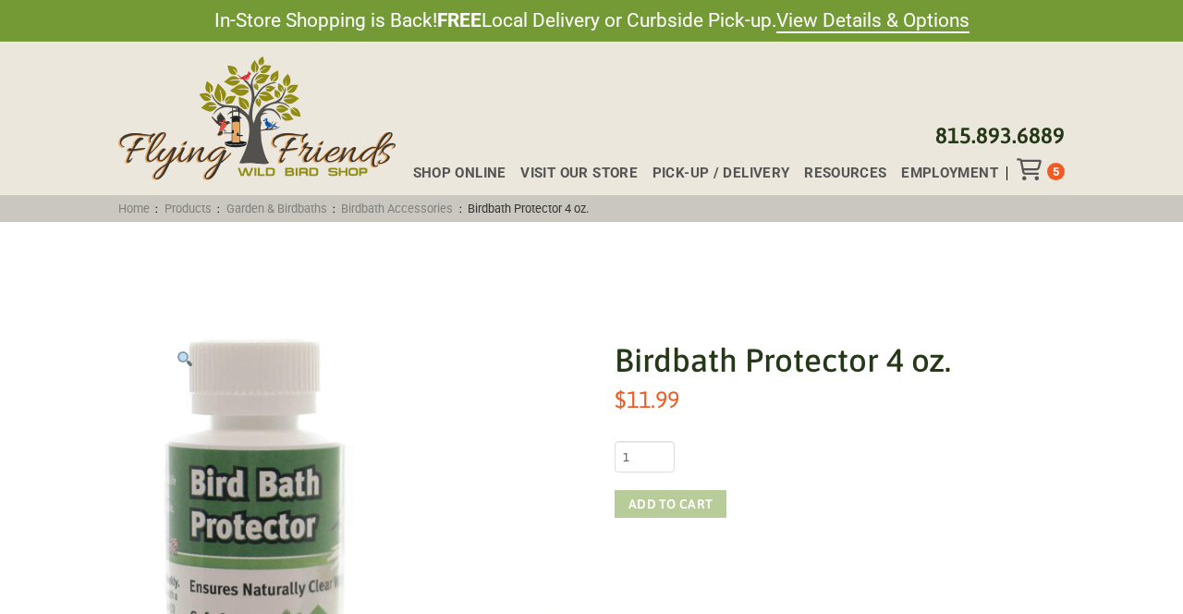
click at [660, 502] on button "Add to cart" at bounding box center [671, 504] width 112 height 28
click at [1026, 167] on icon "Toggle Off Canvas Content" at bounding box center [1028, 169] width 23 height 22
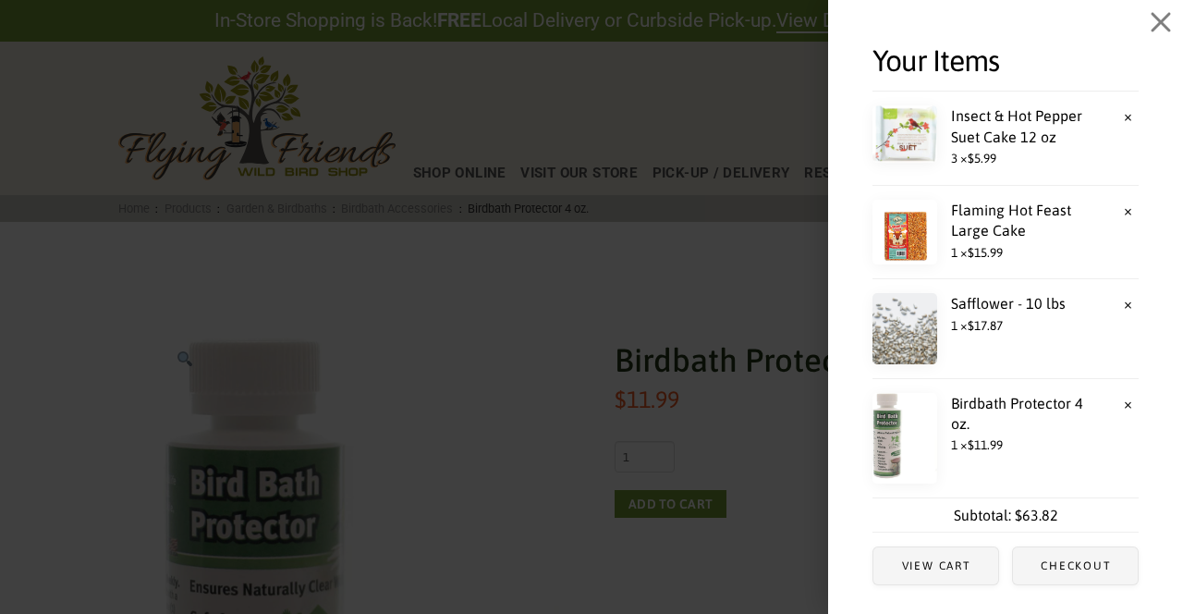
scroll to position [16, 0]
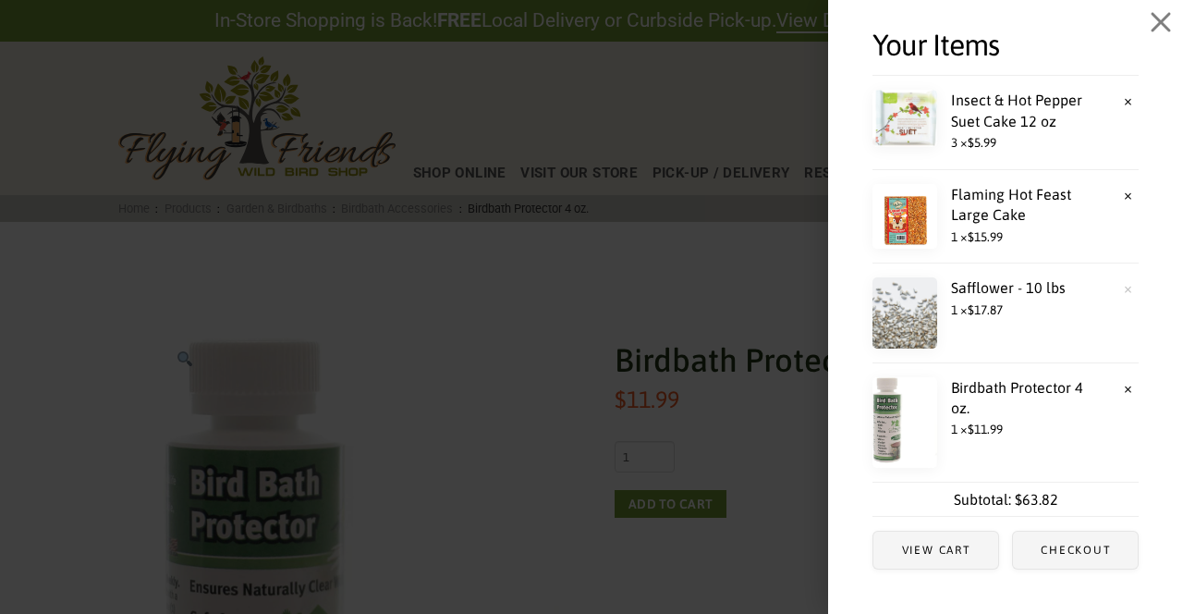
click at [1128, 288] on link "×" at bounding box center [1129, 287] width 20 height 20
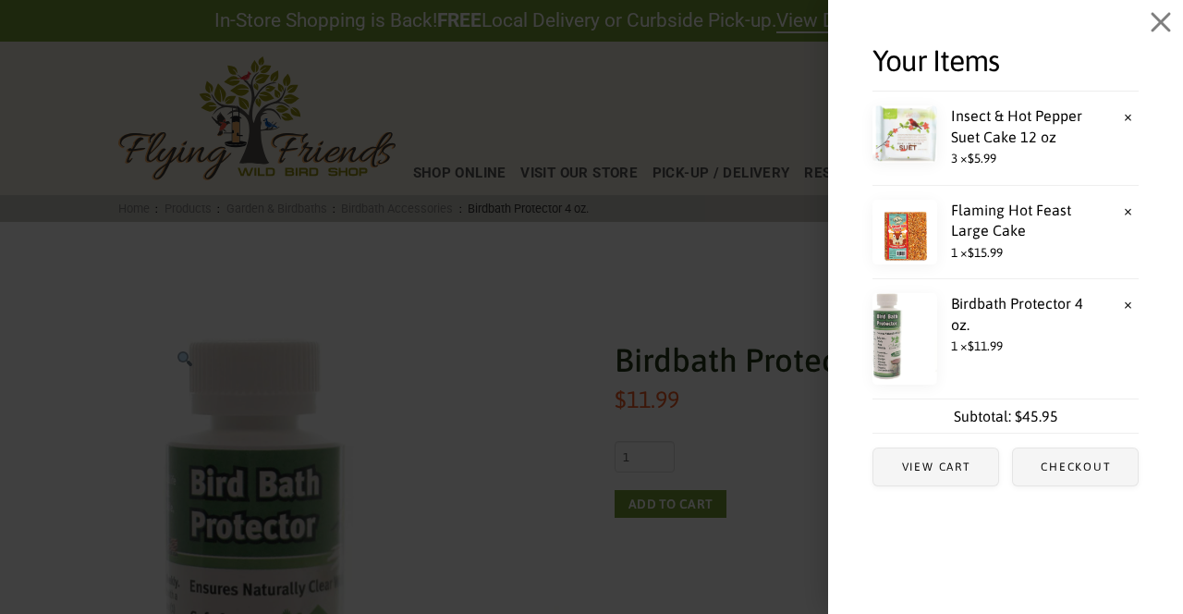
scroll to position [0, 0]
click at [1166, 22] on icon "Close Off Canvas Content" at bounding box center [1161, 22] width 22 height 22
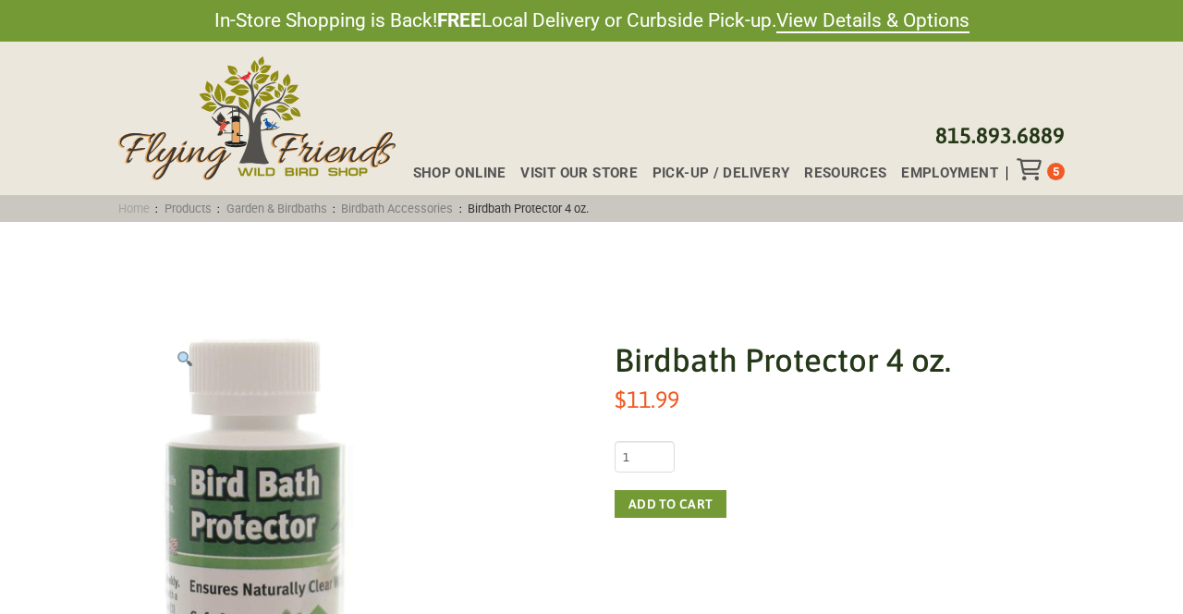
click at [133, 215] on link "Home" at bounding box center [134, 209] width 43 height 14
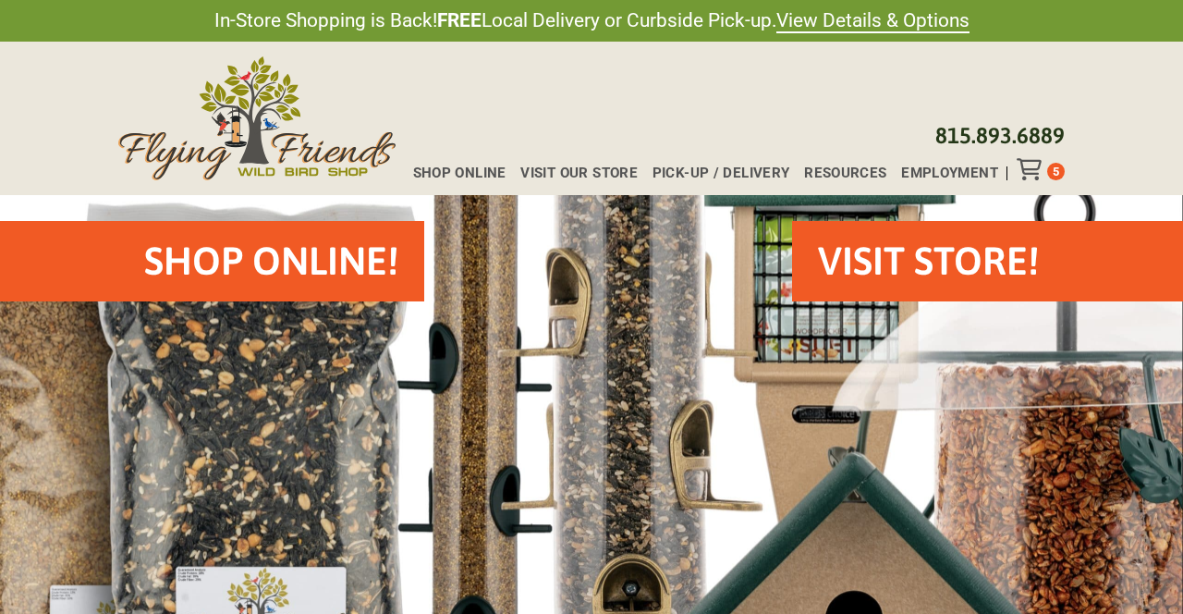
click at [251, 260] on h2 "Shop Online!" at bounding box center [271, 261] width 254 height 55
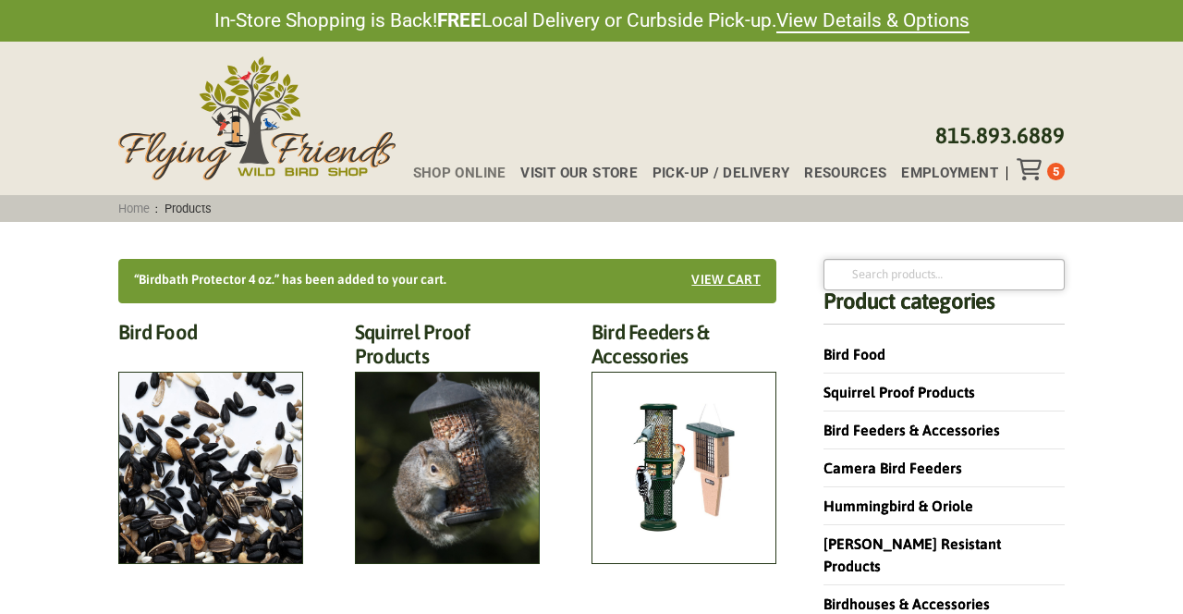
click at [868, 277] on input "Search for:" at bounding box center [944, 274] width 241 height 31
type input "safflower"
click button "Search" at bounding box center [0, 0] width 0 height 0
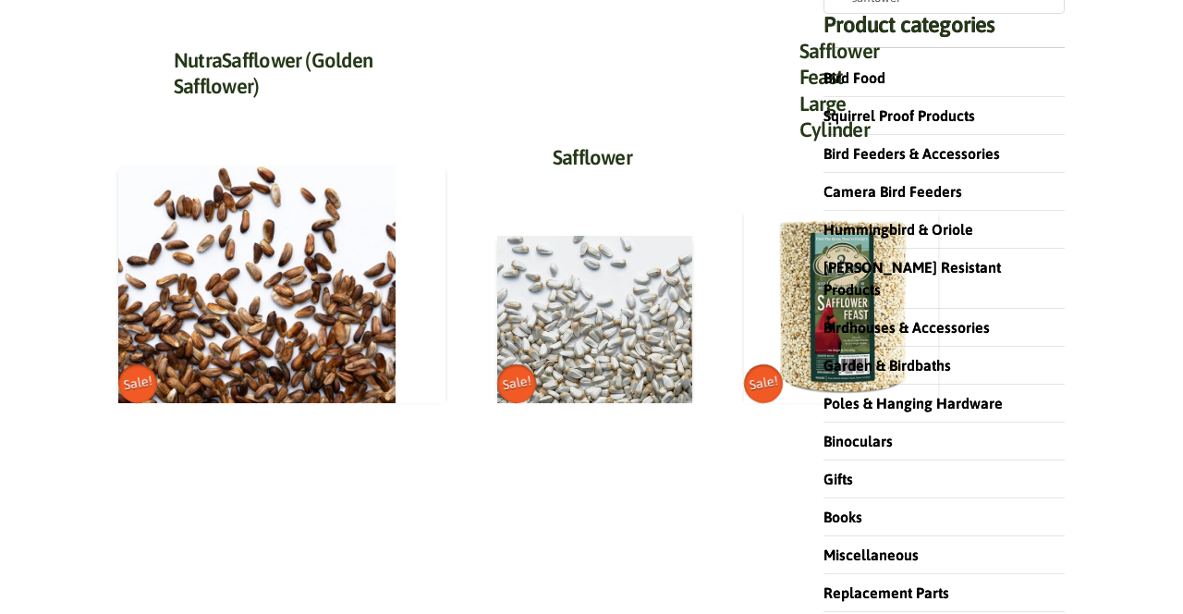
scroll to position [321, 0]
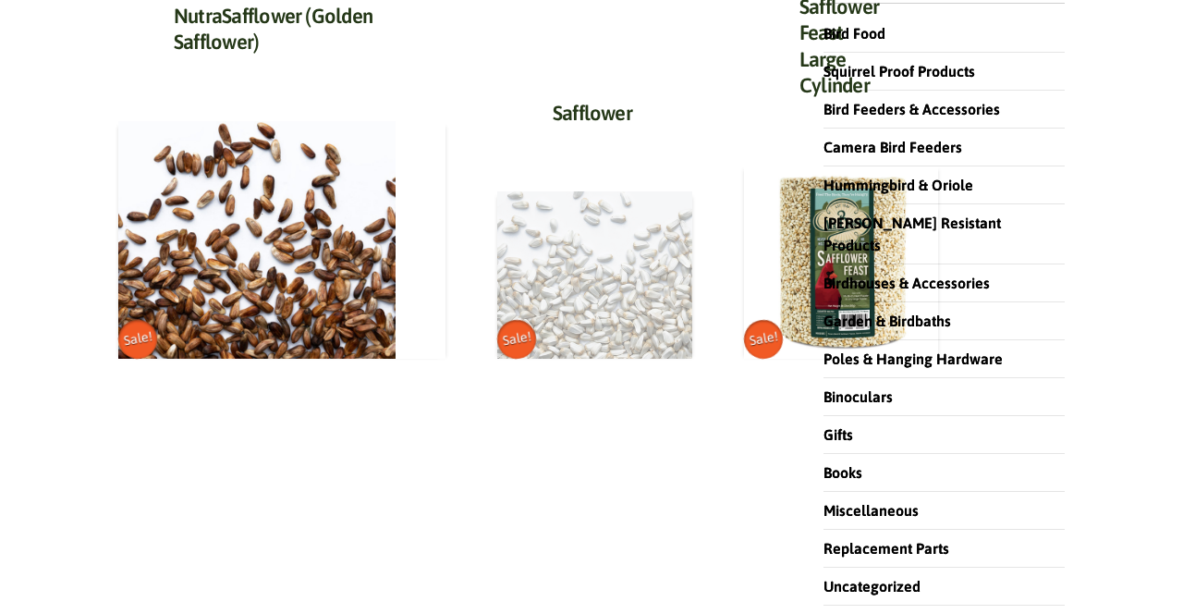
click at [497, 288] on img at bounding box center [594, 274] width 195 height 167
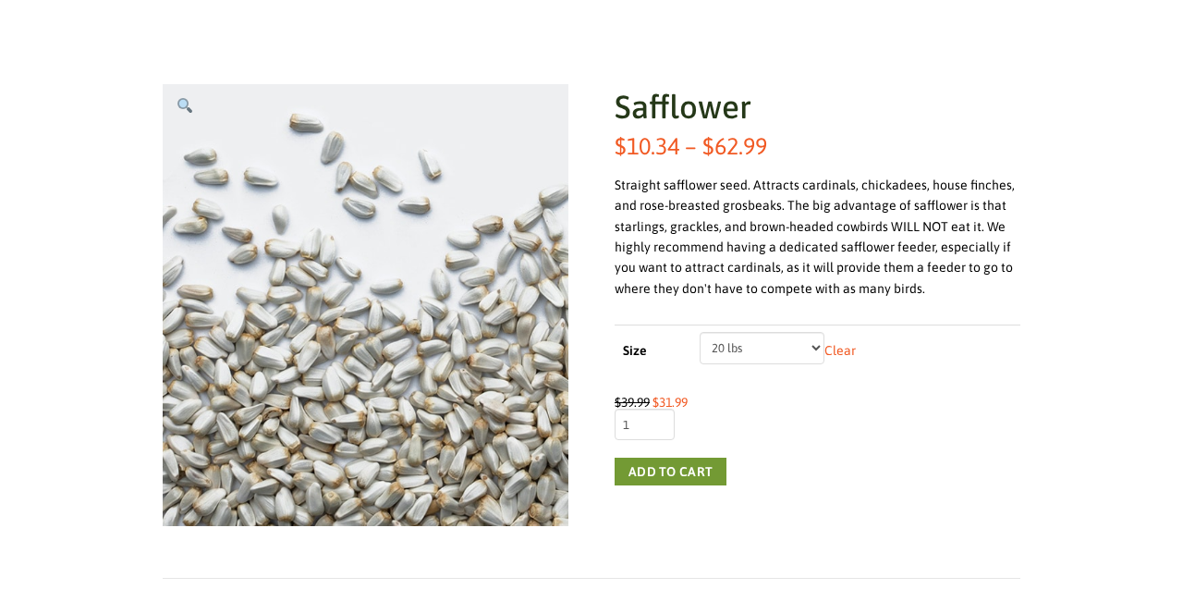
scroll to position [259, 0]
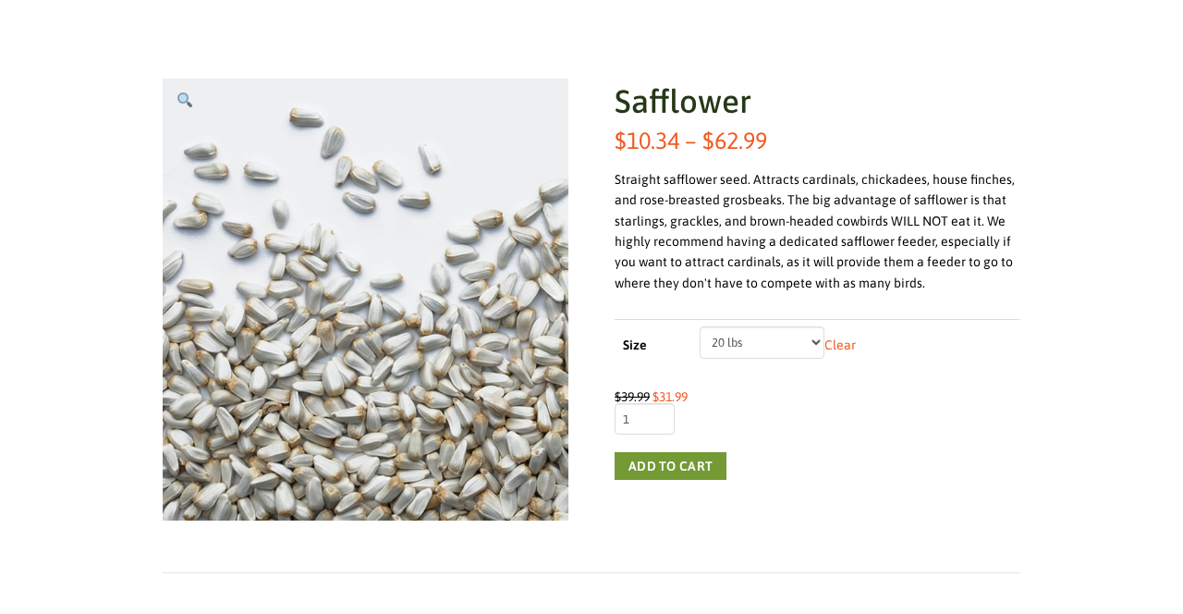
click at [816, 340] on select "Choose an option 5 lbs 10 lbs 20 lbs 50 lbs" at bounding box center [762, 341] width 125 height 31
select select "5 lbs"
click at [658, 459] on button "Add to cart" at bounding box center [671, 466] width 112 height 28
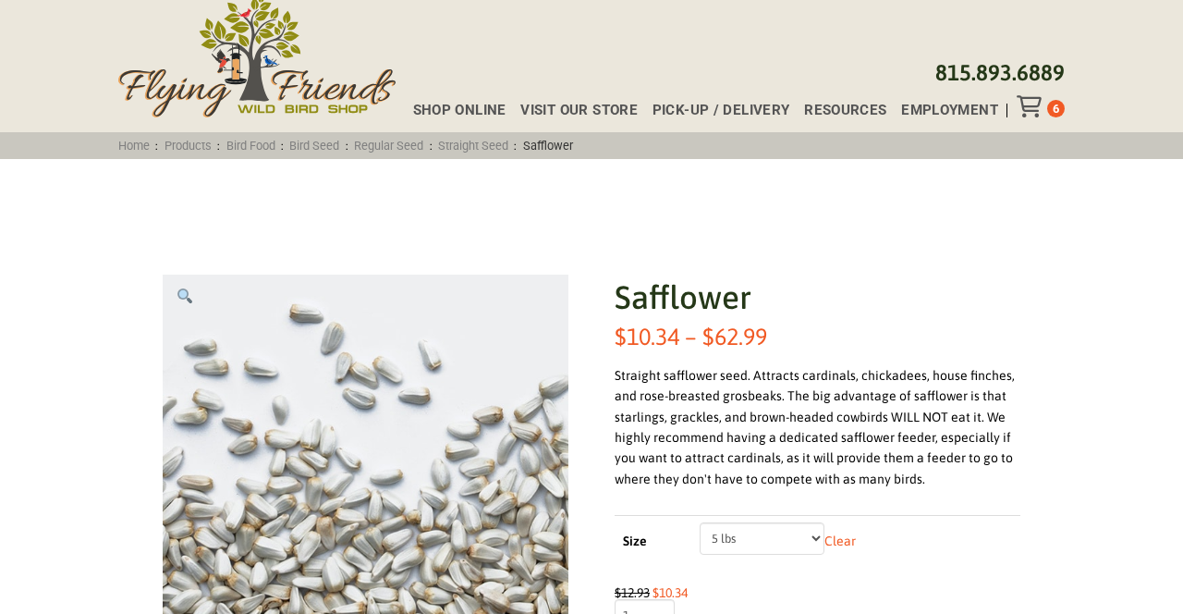
scroll to position [56, 0]
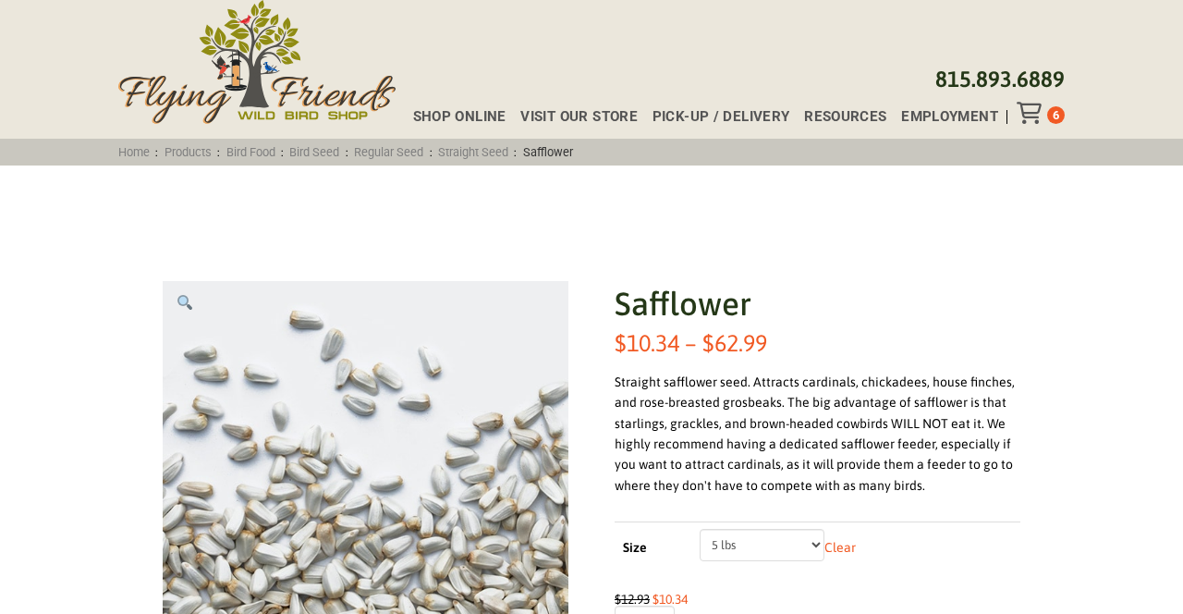
click at [1056, 114] on span "6" at bounding box center [1056, 115] width 6 height 14
click at [1031, 111] on icon "Toggle Off Canvas Content" at bounding box center [1028, 113] width 23 height 22
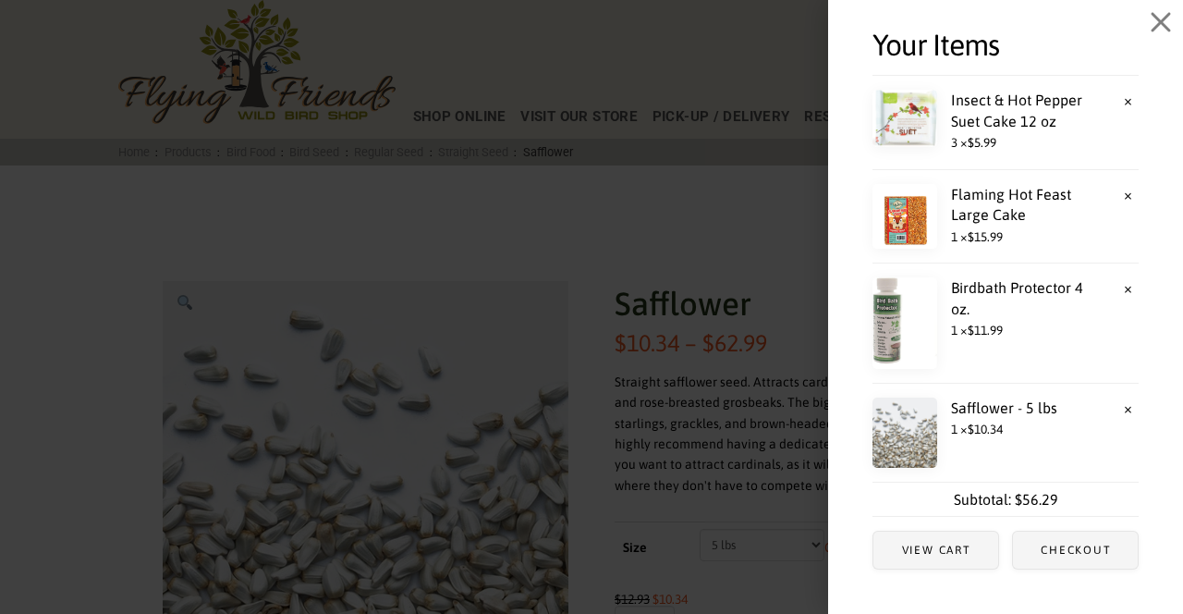
scroll to position [13, 0]
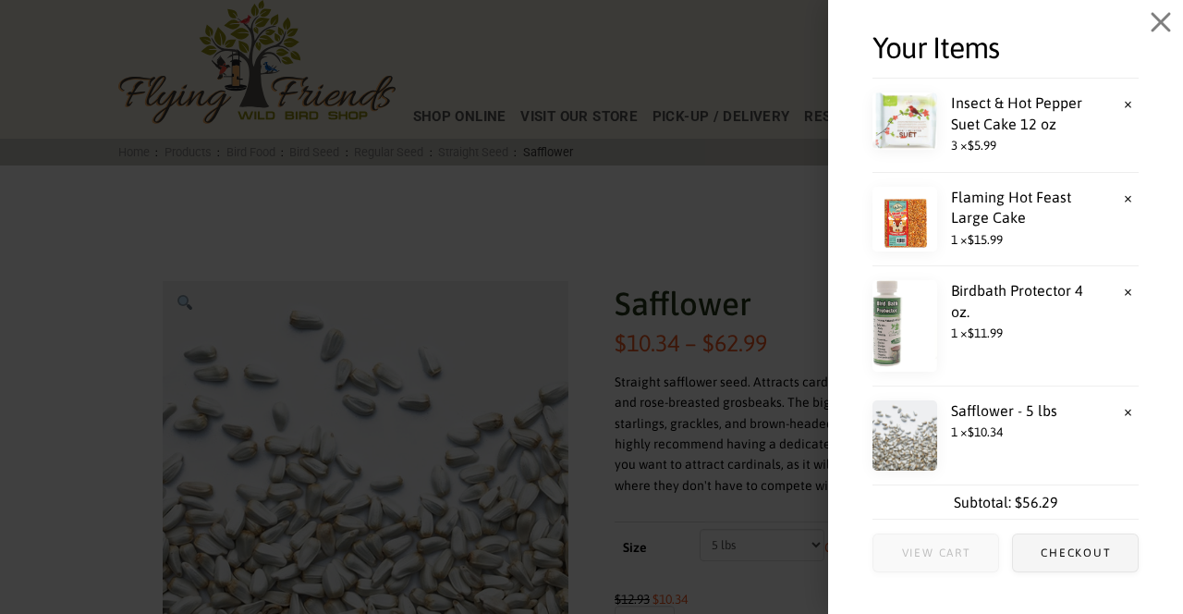
click at [923, 557] on span "View cart" at bounding box center [936, 552] width 69 height 11
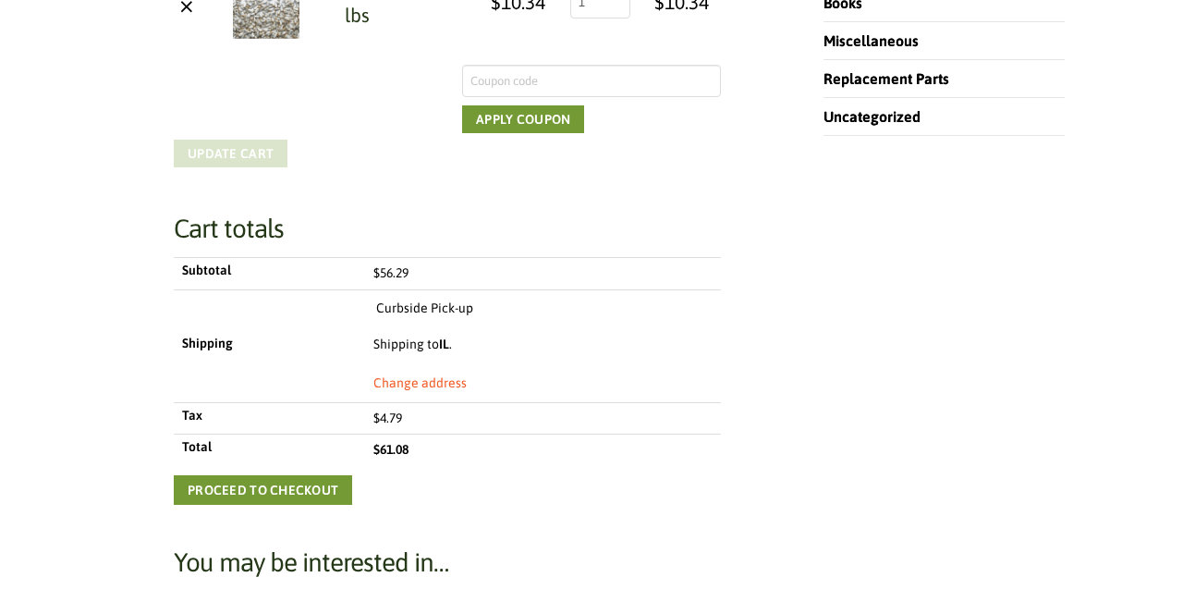
scroll to position [872, 0]
click at [742, 239] on div "Cart “Safflower” has been added to your cart. View cart Remove item Thumbnail i…" at bounding box center [447, 361] width 658 height 1784
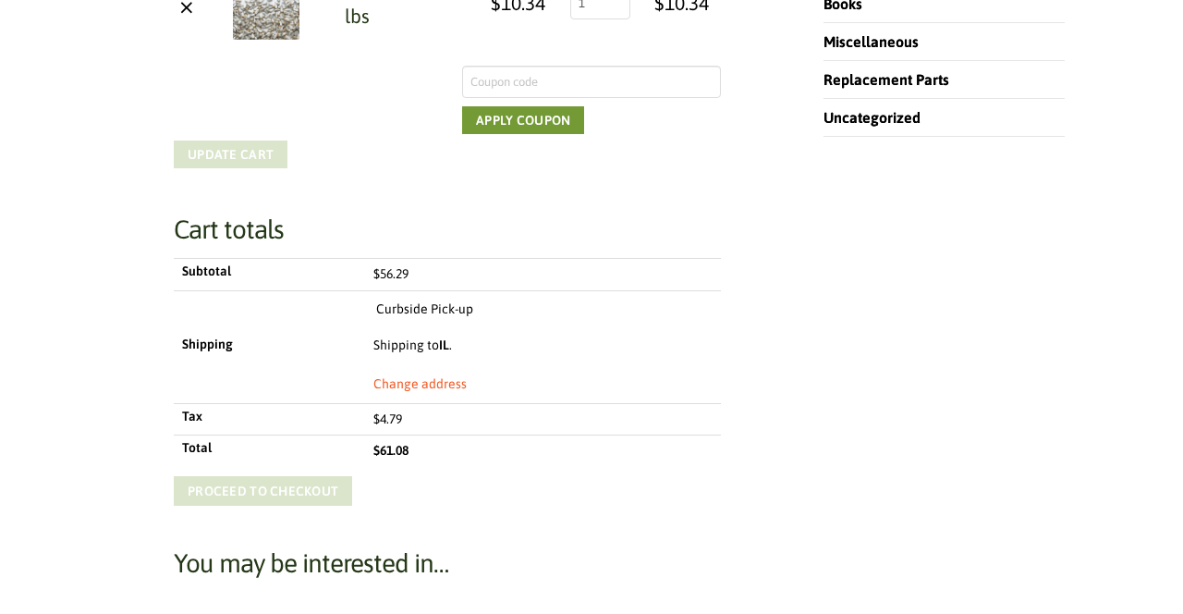
click at [266, 494] on link "Proceed to checkout" at bounding box center [263, 491] width 178 height 30
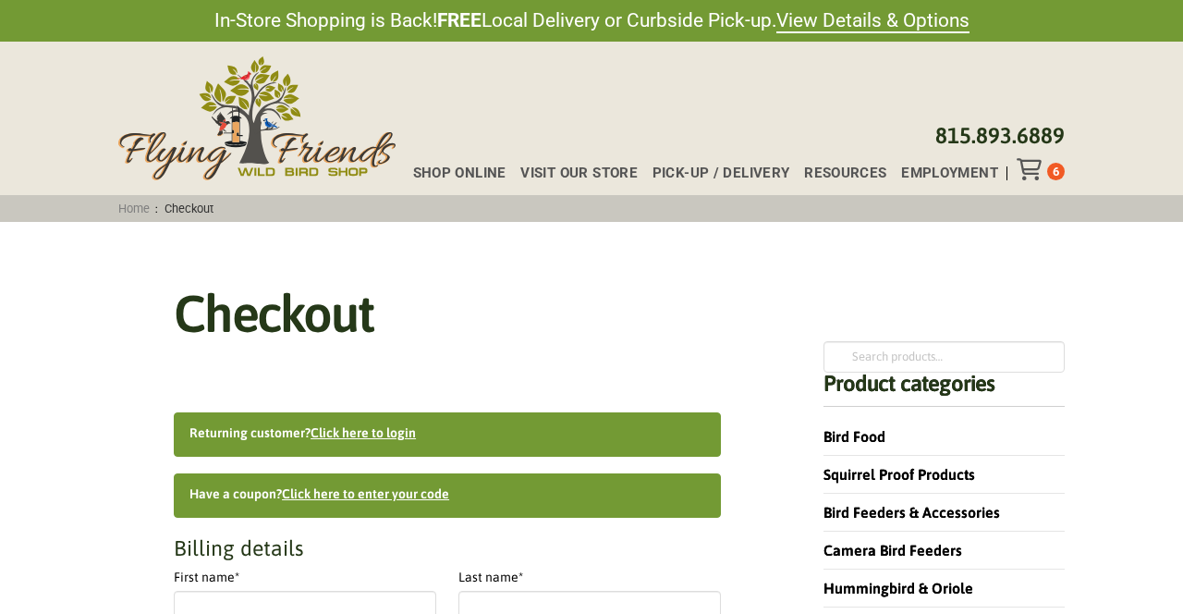
select select "IL"
click at [397, 437] on link "Click here to login" at bounding box center [363, 432] width 105 height 15
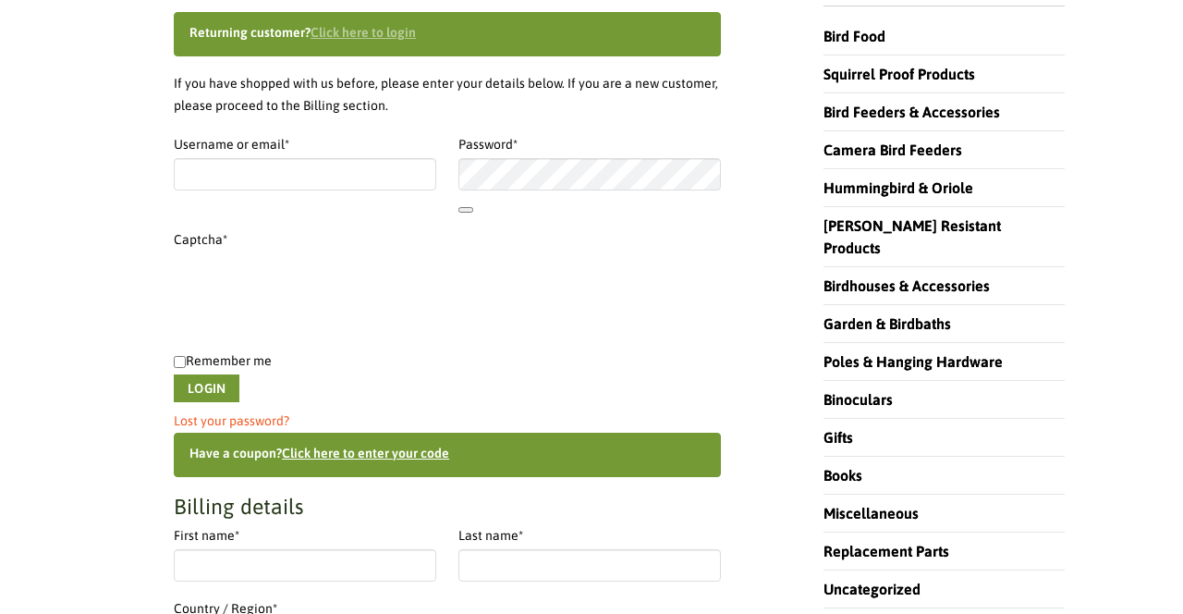
scroll to position [428, 0]
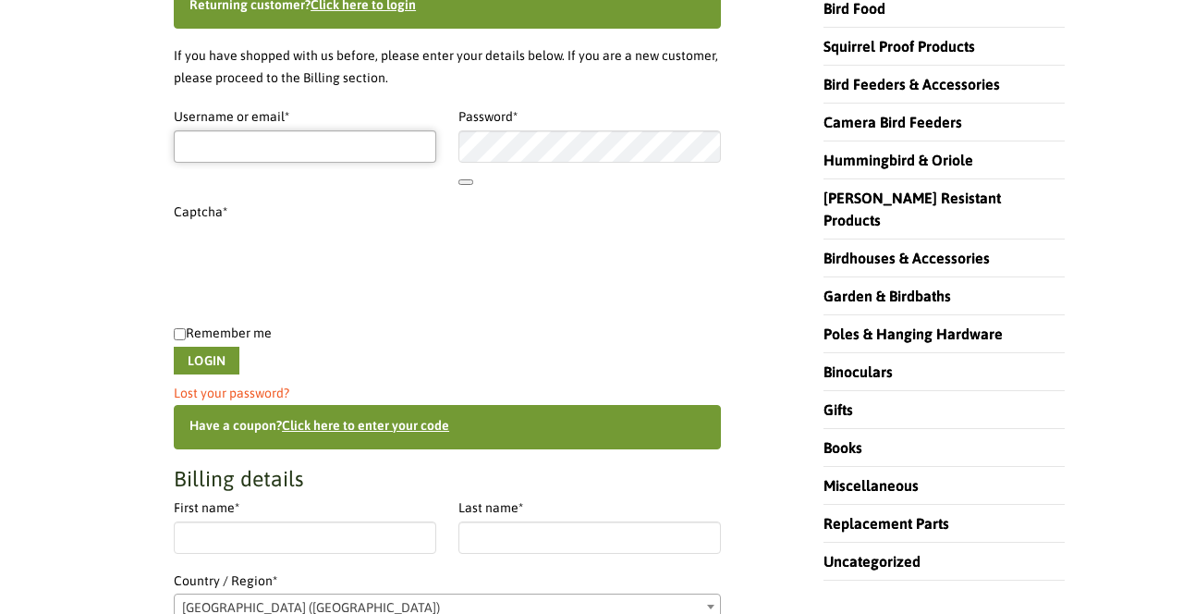
click at [330, 144] on input "Username or email * Required" at bounding box center [305, 145] width 263 height 31
type input "w_l_johnson@att.net"
click at [464, 185] on button "Show password" at bounding box center [466, 182] width 15 height 6
click at [266, 392] on link "Lost your password?" at bounding box center [232, 393] width 116 height 15
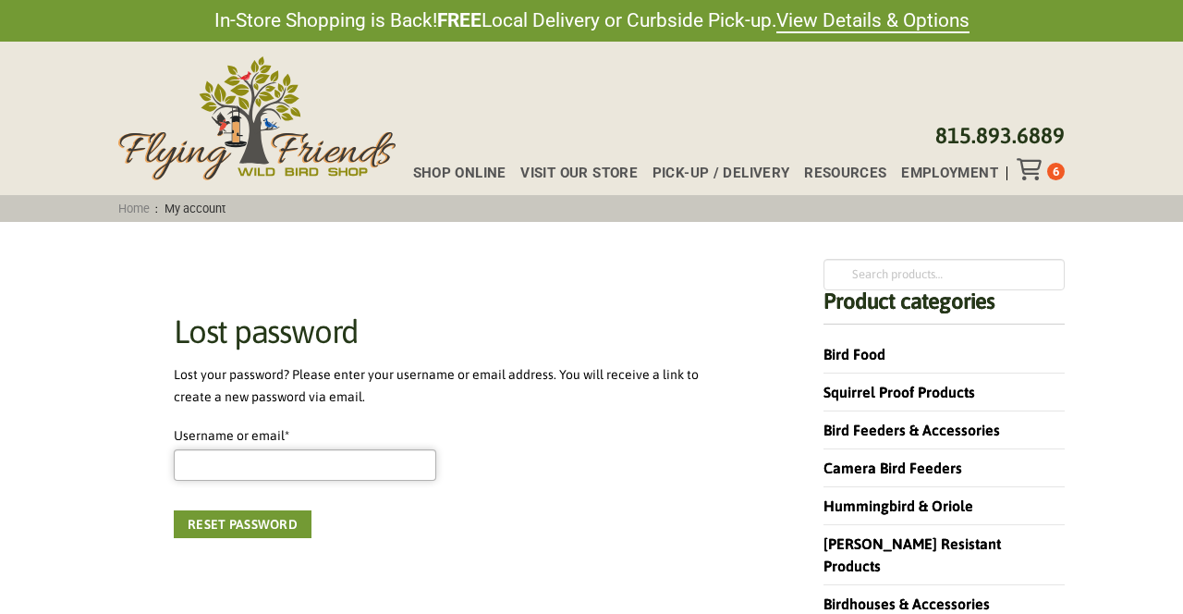
click at [224, 457] on input "Username or email * Required" at bounding box center [305, 464] width 263 height 31
type input "[EMAIL_ADDRESS][DOMAIN_NAME]"
click at [258, 521] on button "Reset password" at bounding box center [243, 524] width 138 height 28
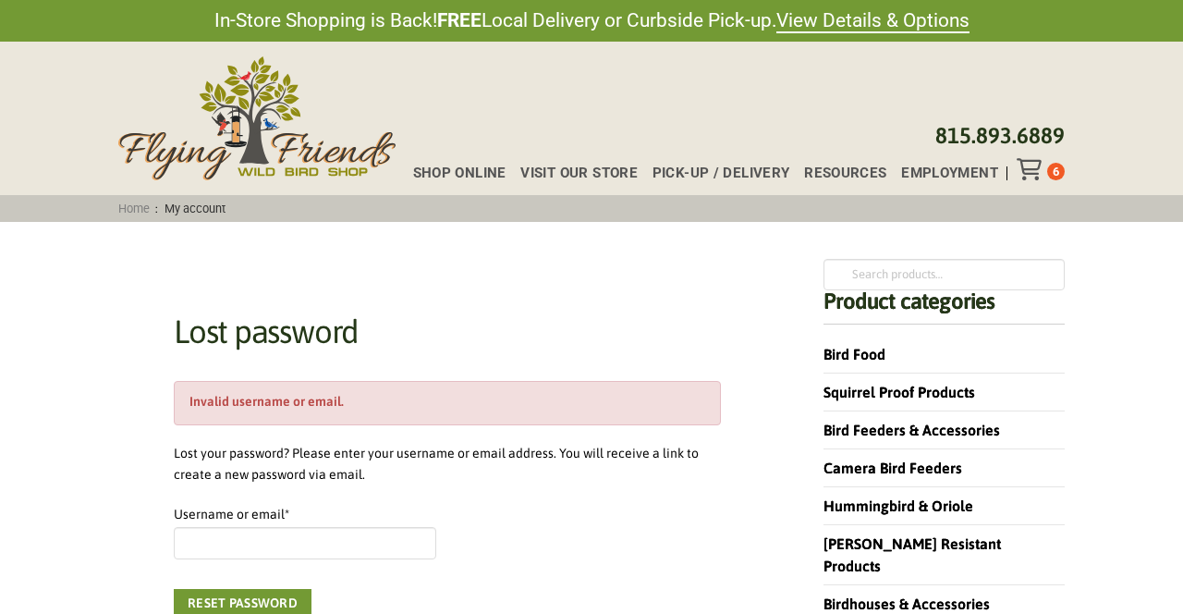
click at [212, 211] on span "My account" at bounding box center [194, 209] width 73 height 14
click at [138, 210] on link "Home" at bounding box center [134, 209] width 43 height 14
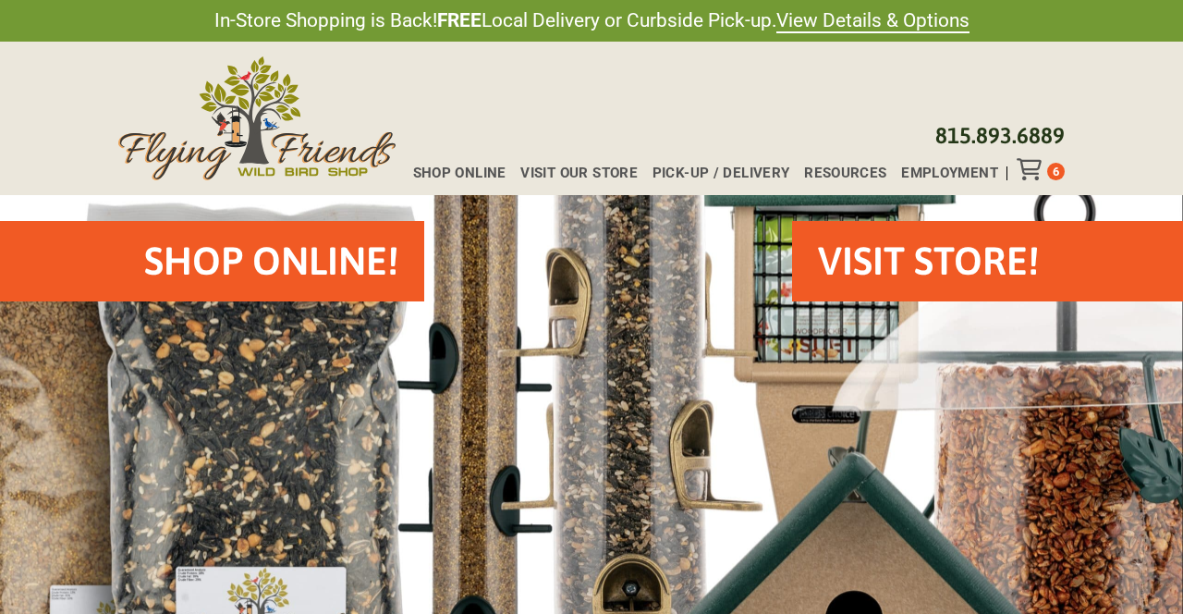
click at [224, 270] on h2 "Shop Online!" at bounding box center [271, 261] width 254 height 55
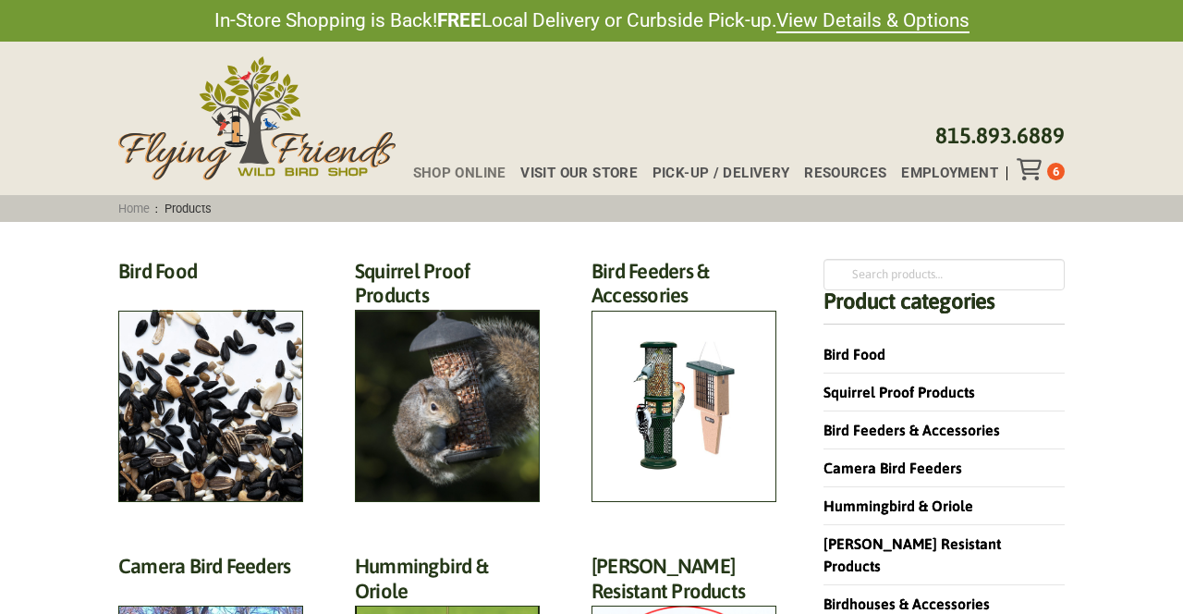
click at [1033, 164] on icon "Toggle Off Canvas Content" at bounding box center [1028, 169] width 23 height 22
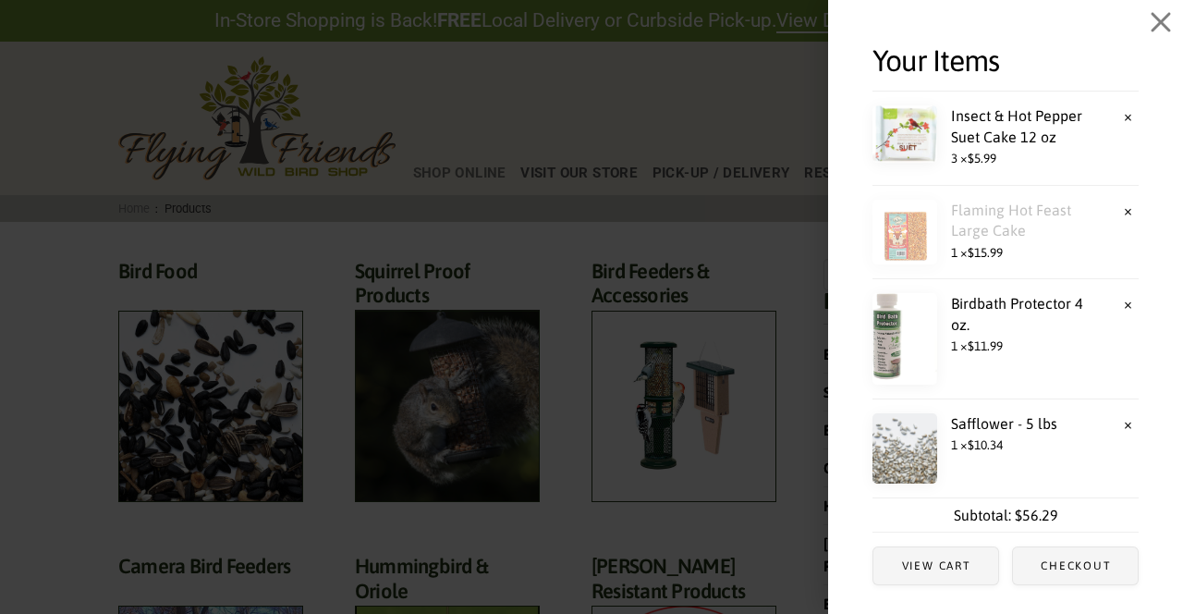
scroll to position [16, 0]
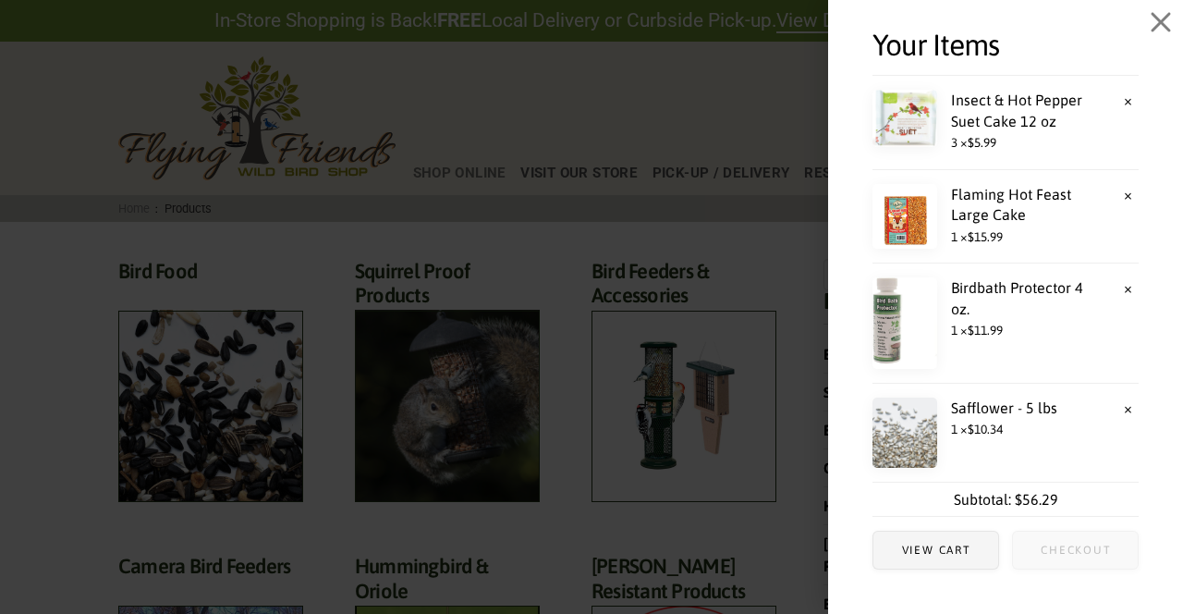
click at [1068, 553] on span "Checkout" at bounding box center [1076, 550] width 70 height 11
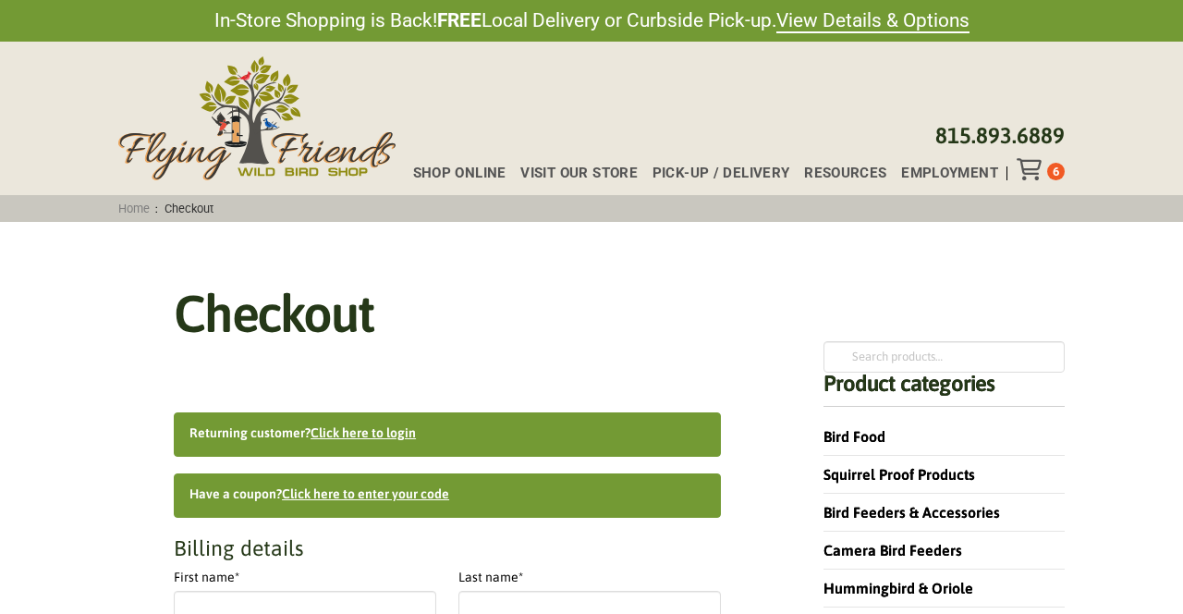
select select "IL"
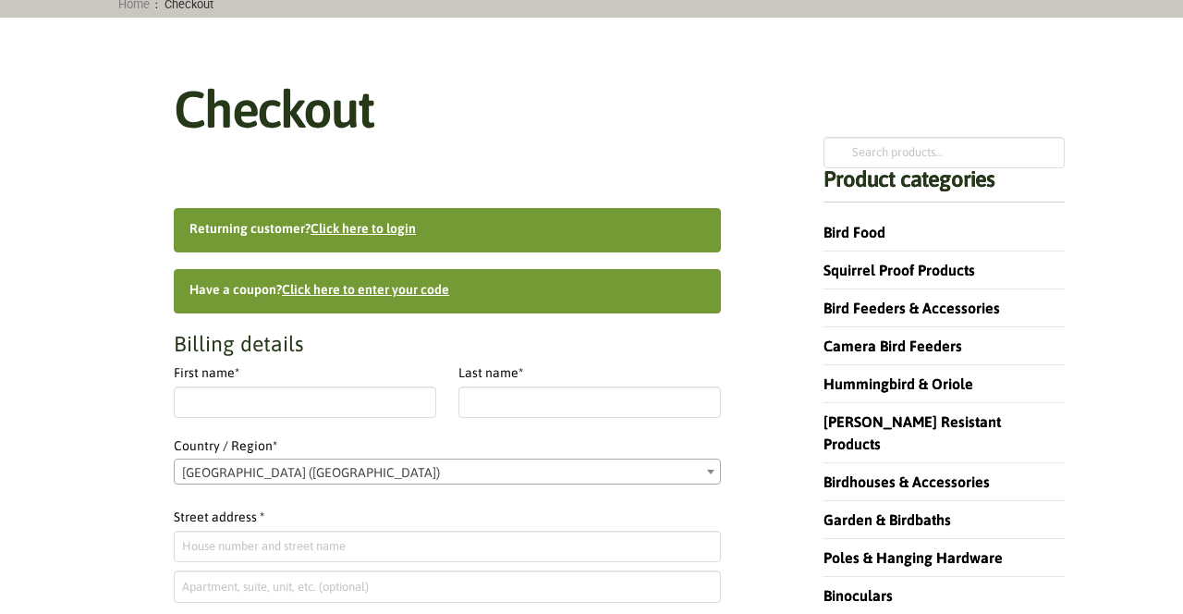
scroll to position [206, 0]
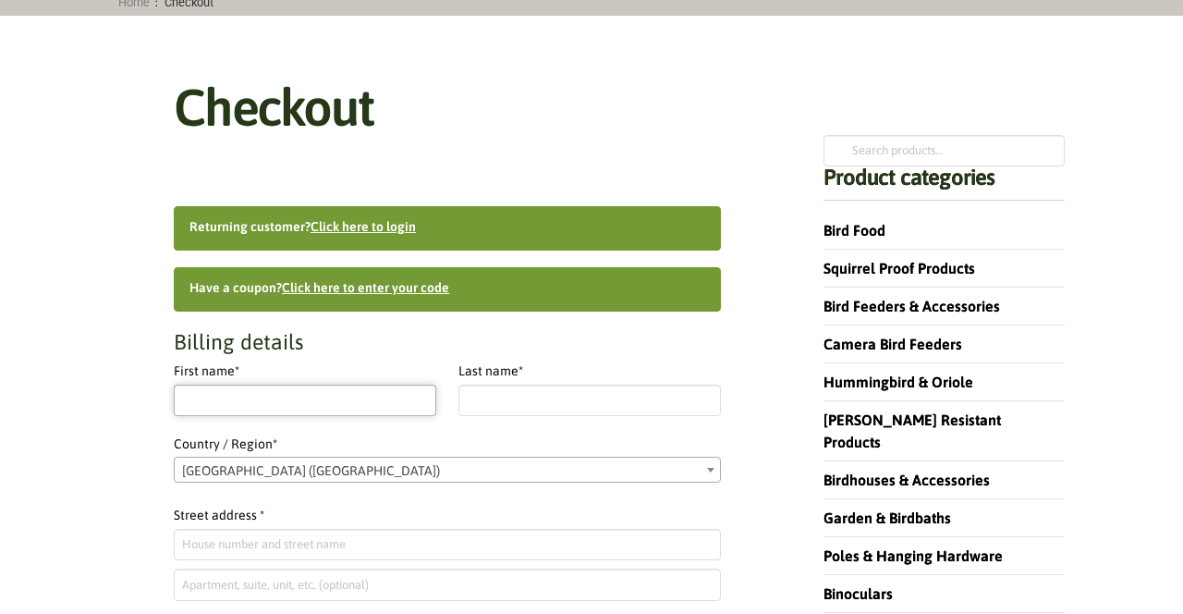
click at [320, 399] on input "First name *" at bounding box center [305, 400] width 263 height 31
type input "[PERSON_NAME]"
type input "[STREET_ADDRESS]"
type input "[GEOGRAPHIC_DATA]"
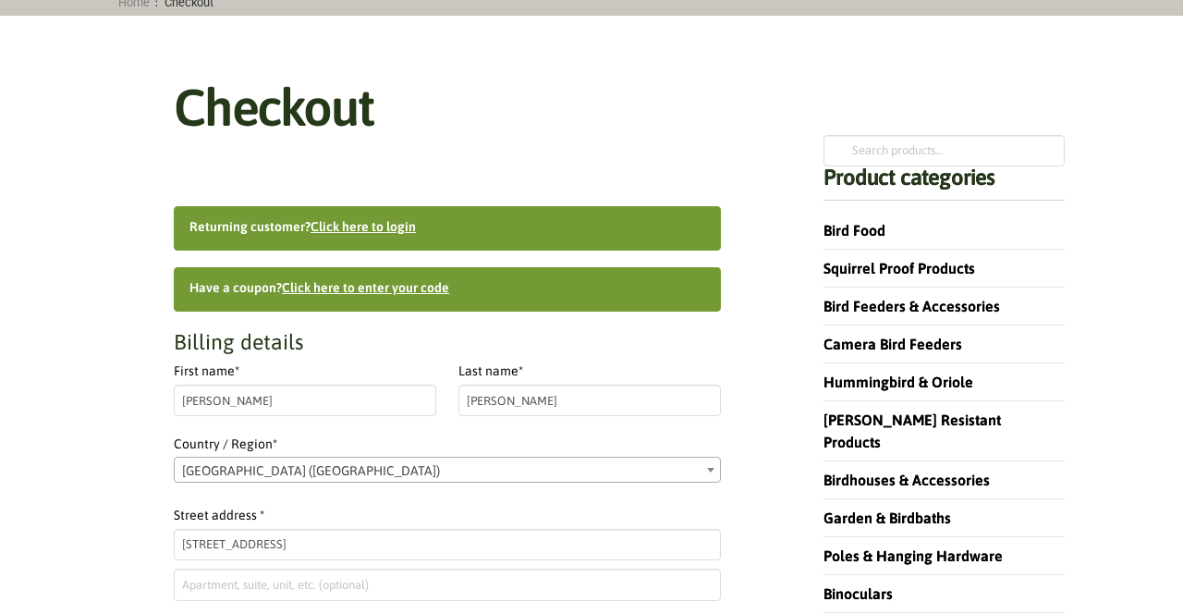
type input "60013-1107"
type input "18479873537"
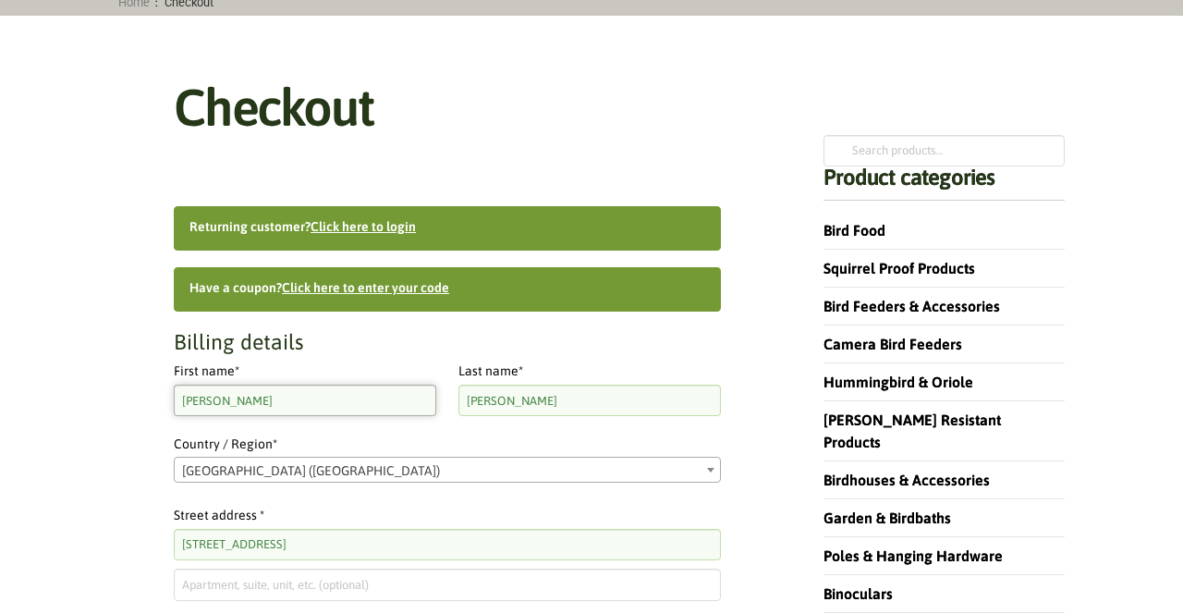
scroll to position [626, 0]
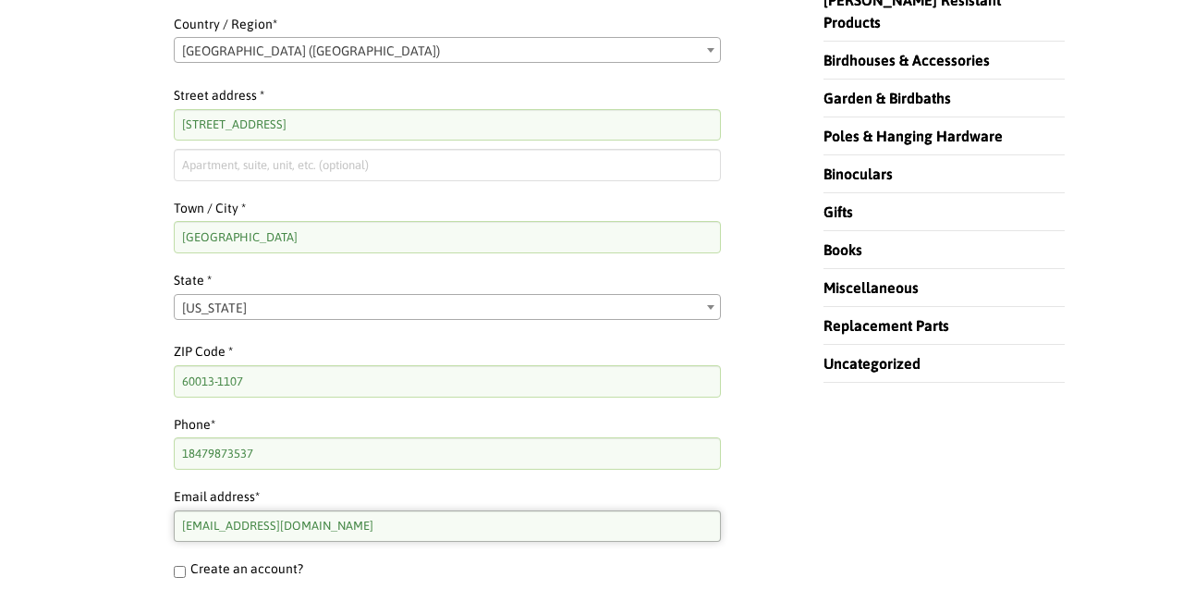
drag, startPoint x: 298, startPoint y: 528, endPoint x: 170, endPoint y: 509, distance: 128.9
type input "[EMAIL_ADDRESS][DOMAIN_NAME]"
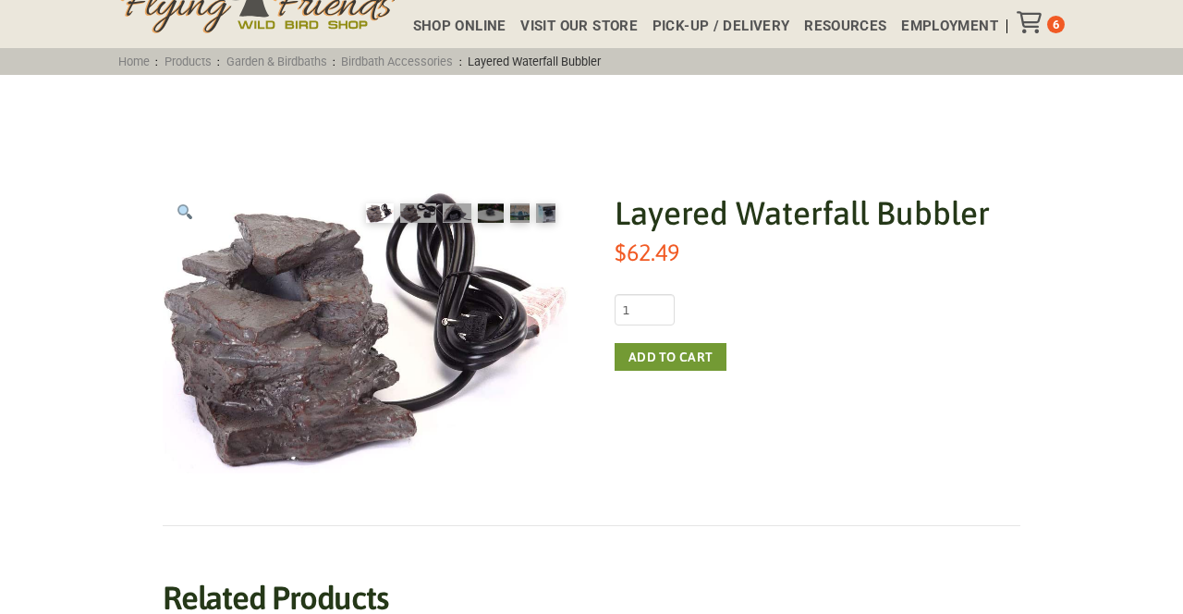
scroll to position [150, 0]
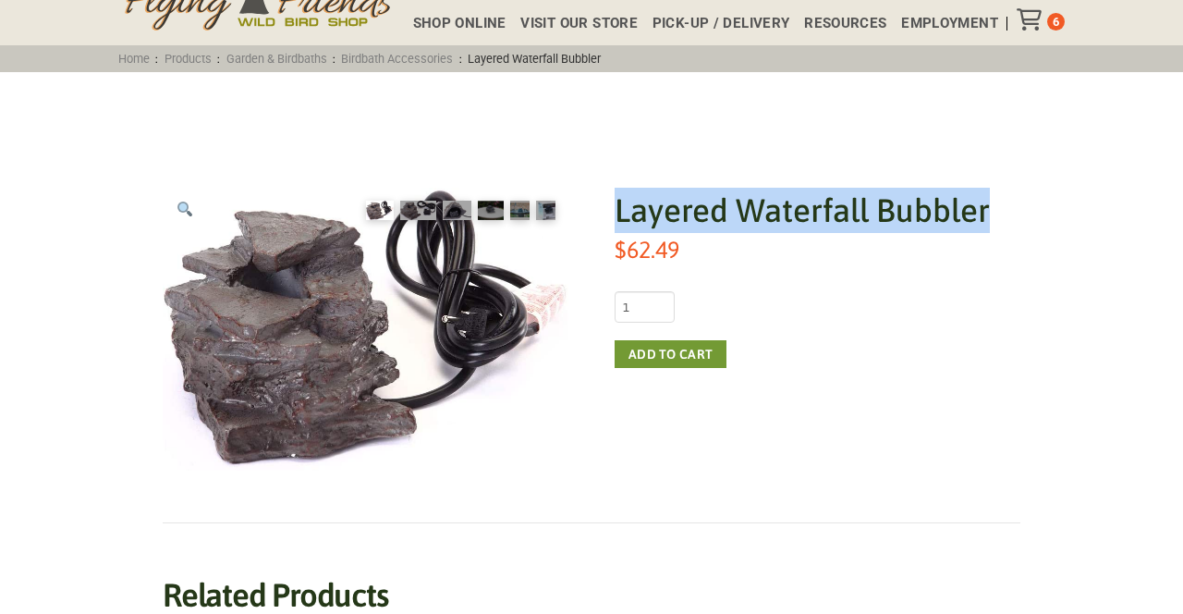
drag, startPoint x: 617, startPoint y: 216, endPoint x: 1001, endPoint y: 212, distance: 384.7
click at [1001, 212] on h1 "Layered Waterfall Bubbler" at bounding box center [818, 210] width 406 height 45
copy h1 "Layered Waterfall Bubbler"
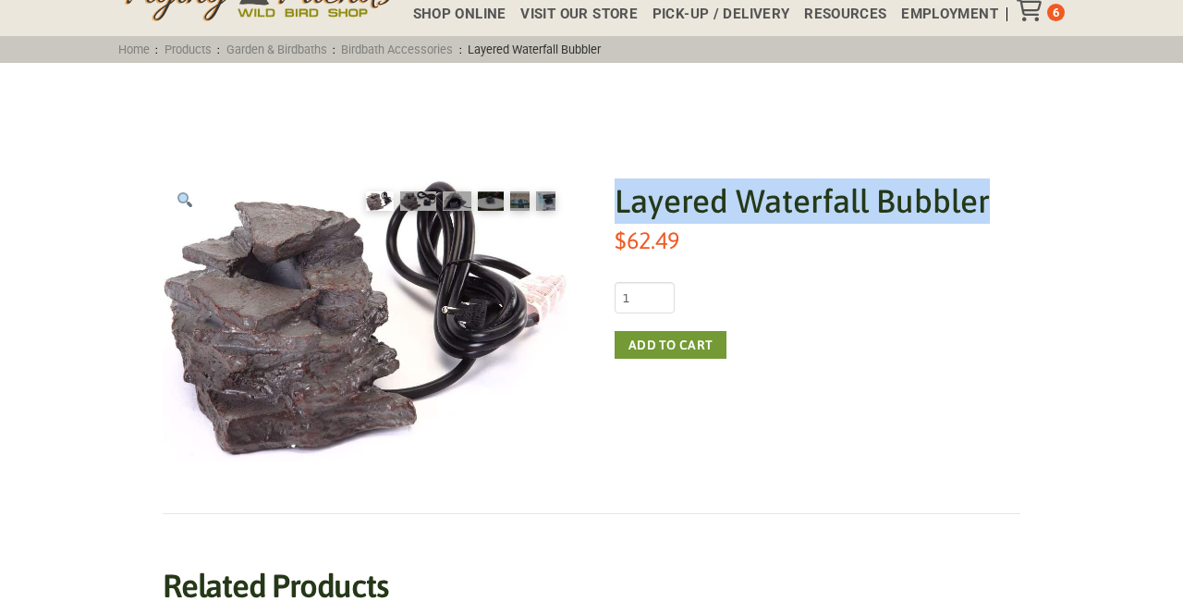
scroll to position [0, 0]
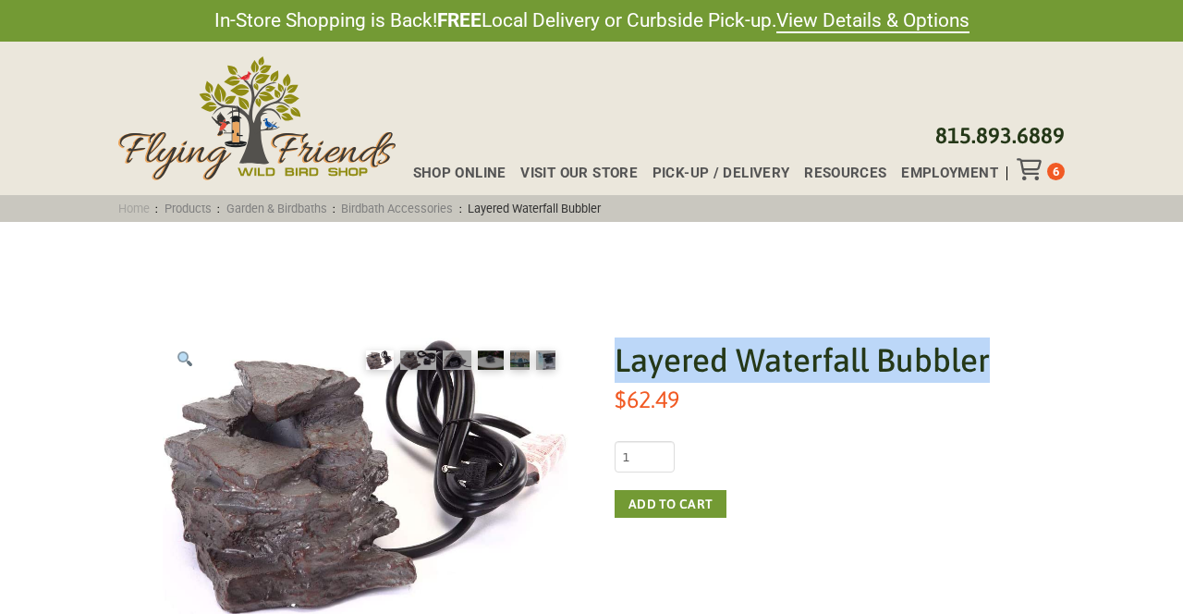
click at [131, 209] on link "Home" at bounding box center [134, 209] width 43 height 14
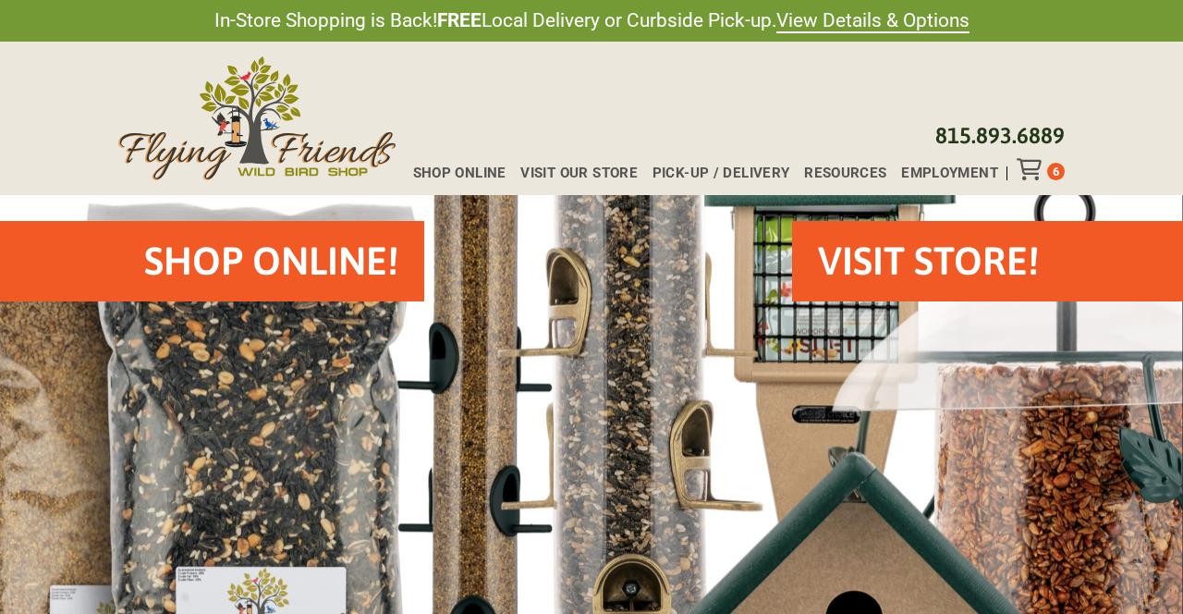
click at [255, 258] on h2 "Shop Online!" at bounding box center [271, 261] width 254 height 55
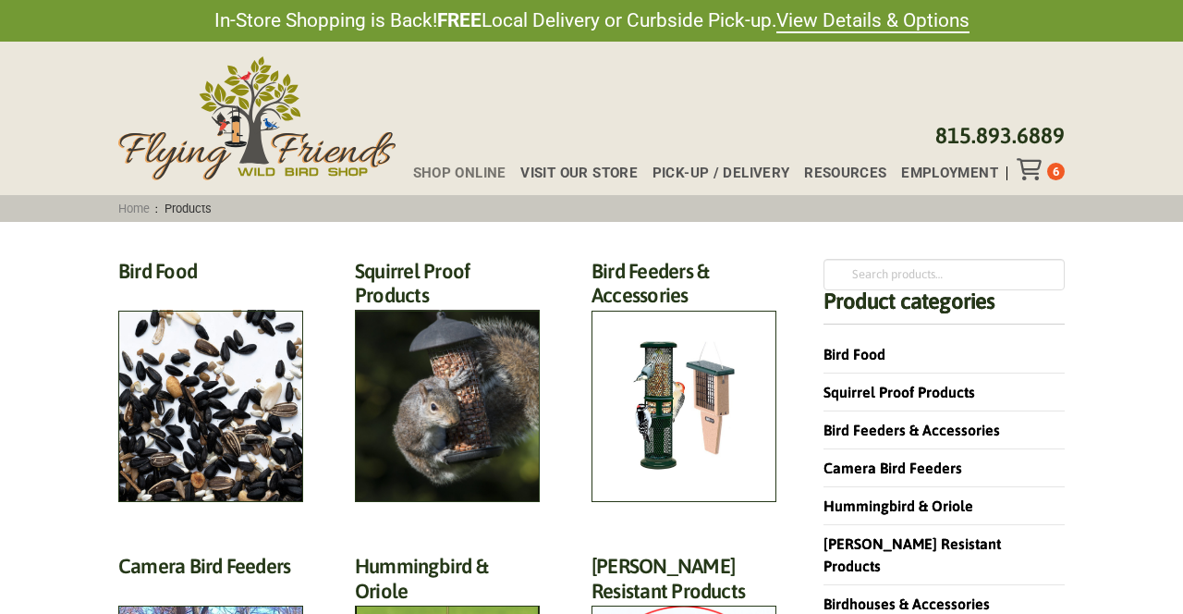
click at [1032, 163] on icon "Toggle Off Canvas Content" at bounding box center [1028, 169] width 23 height 22
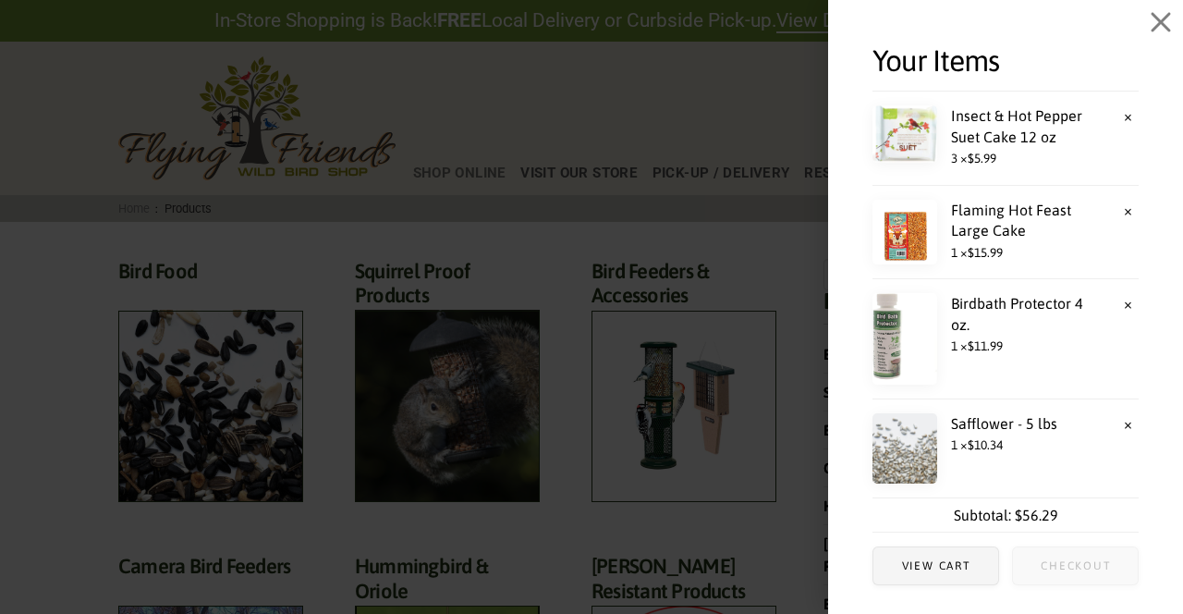
click at [1059, 566] on span "Checkout" at bounding box center [1076, 565] width 70 height 11
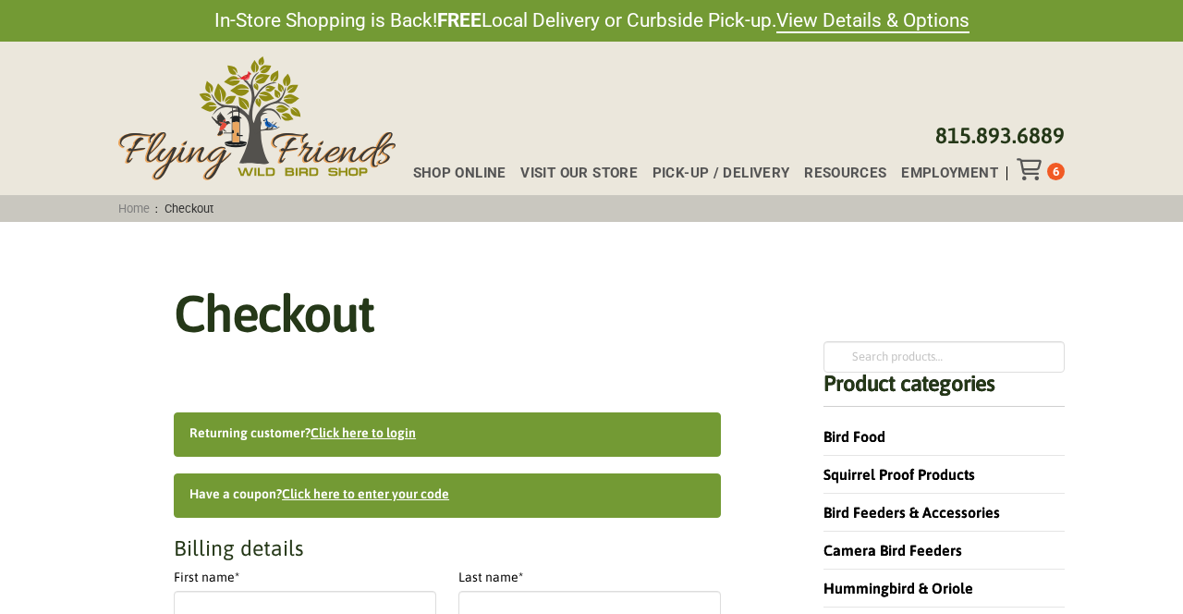
select select "IL"
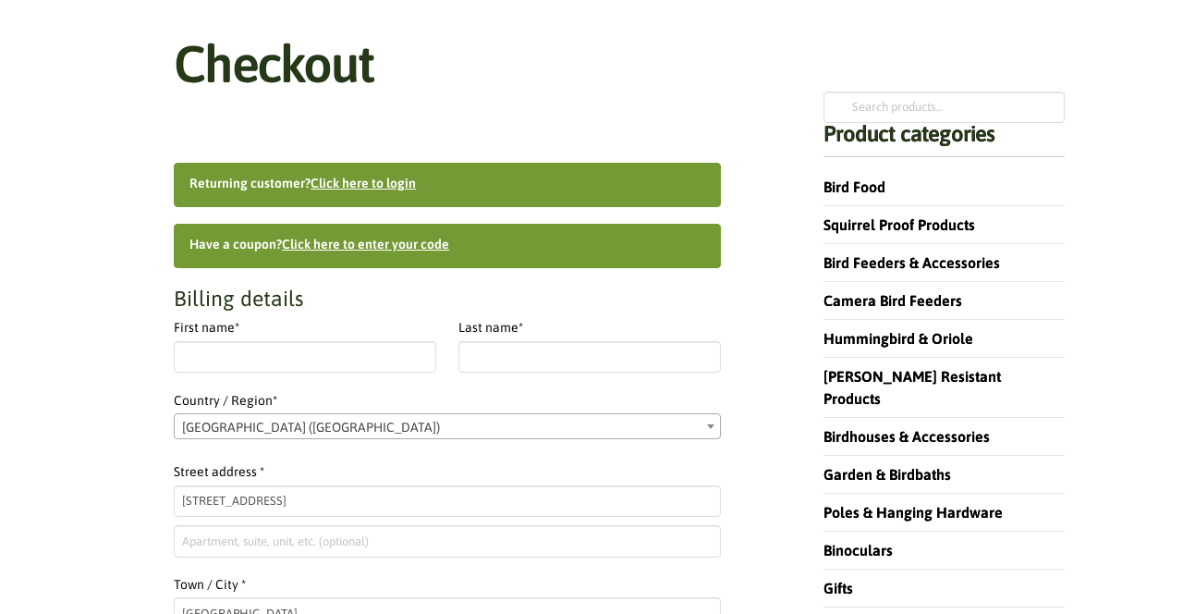
scroll to position [255, 0]
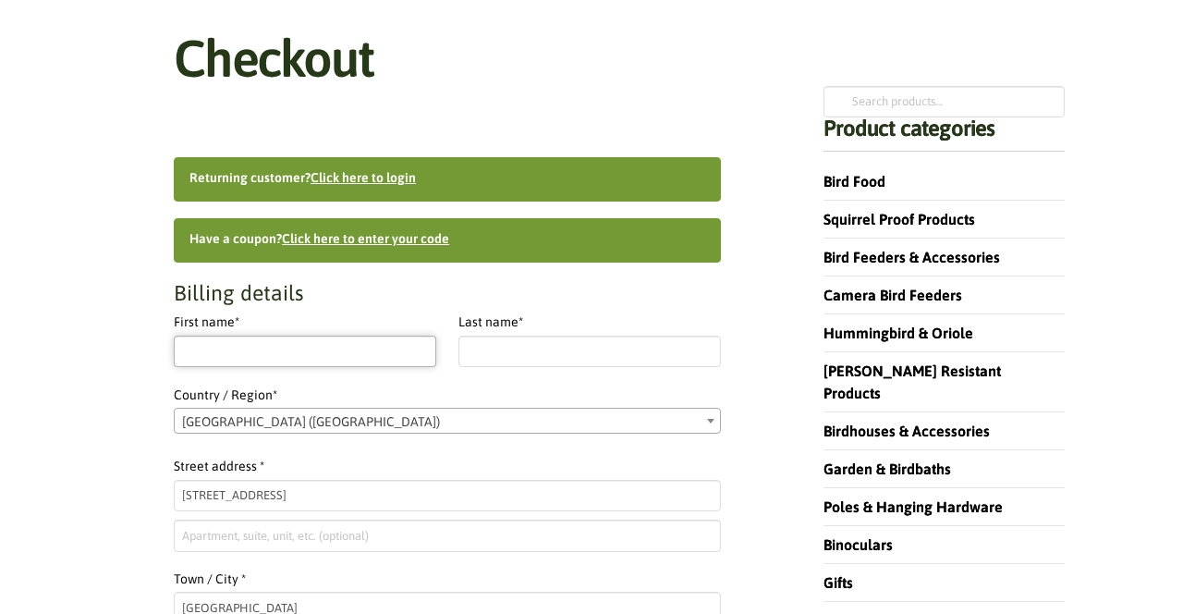
click at [258, 347] on input "First name *" at bounding box center [305, 351] width 263 height 31
type input "[PERSON_NAME]"
type input "18479873537"
type input "[EMAIL_ADDRESS][DOMAIN_NAME]"
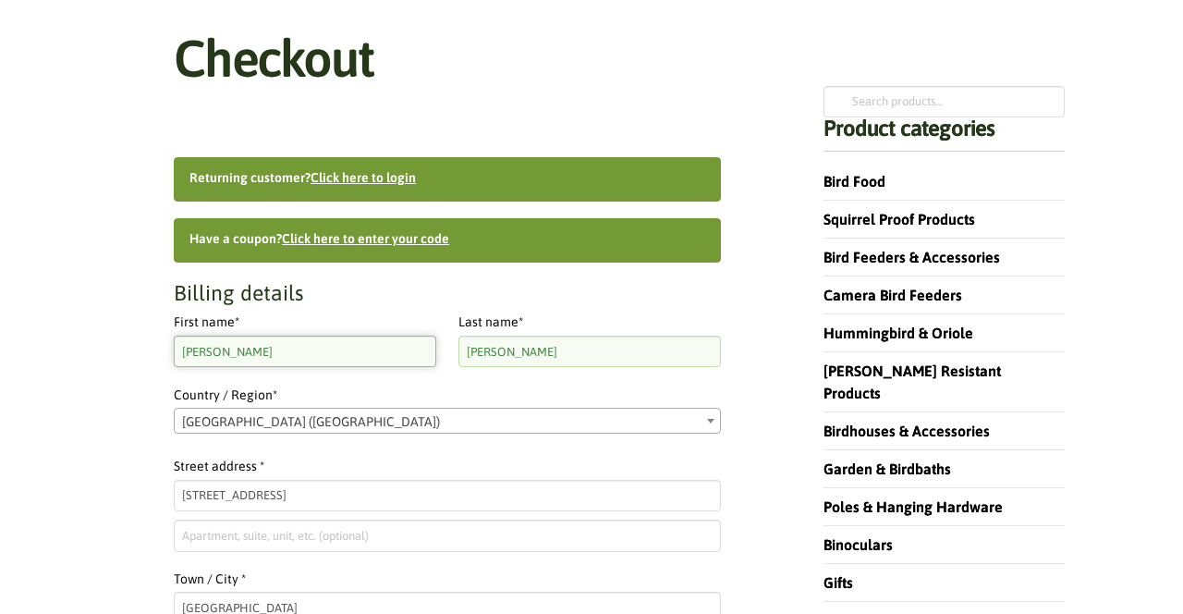
scroll to position [626, 0]
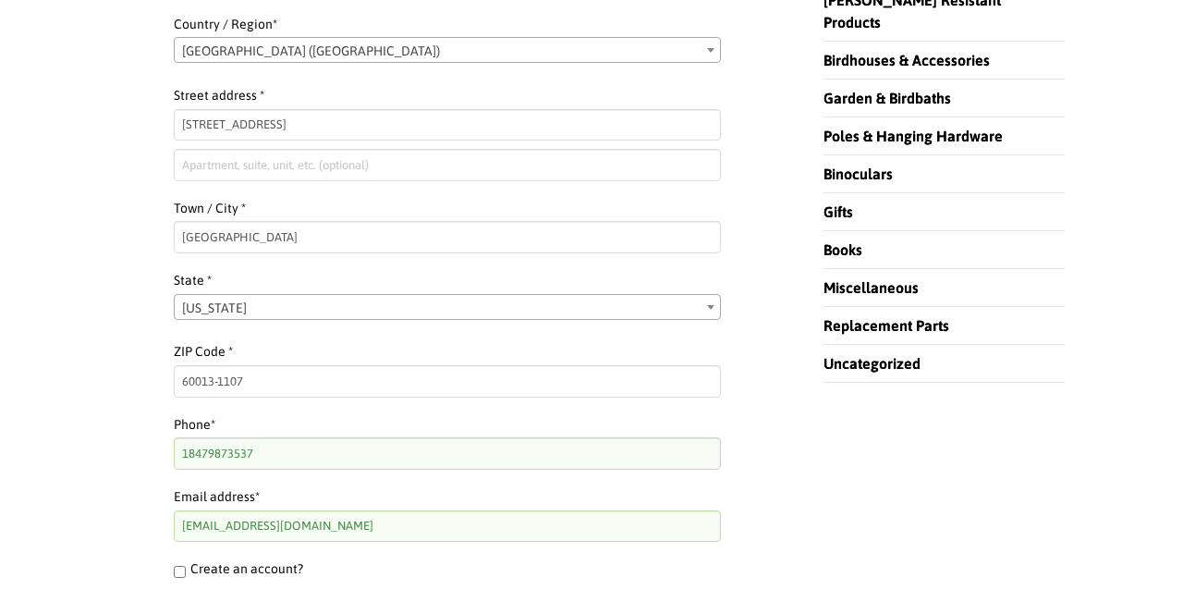
click at [182, 575] on input "Create an account?" at bounding box center [180, 572] width 12 height 12
checkbox input "true"
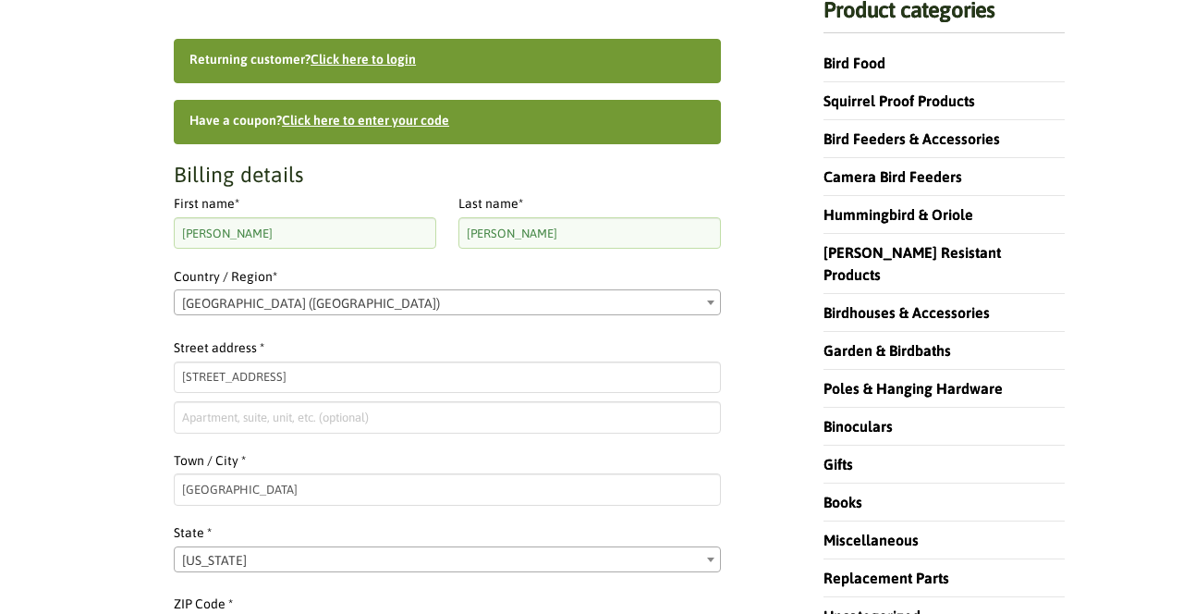
scroll to position [374, 0]
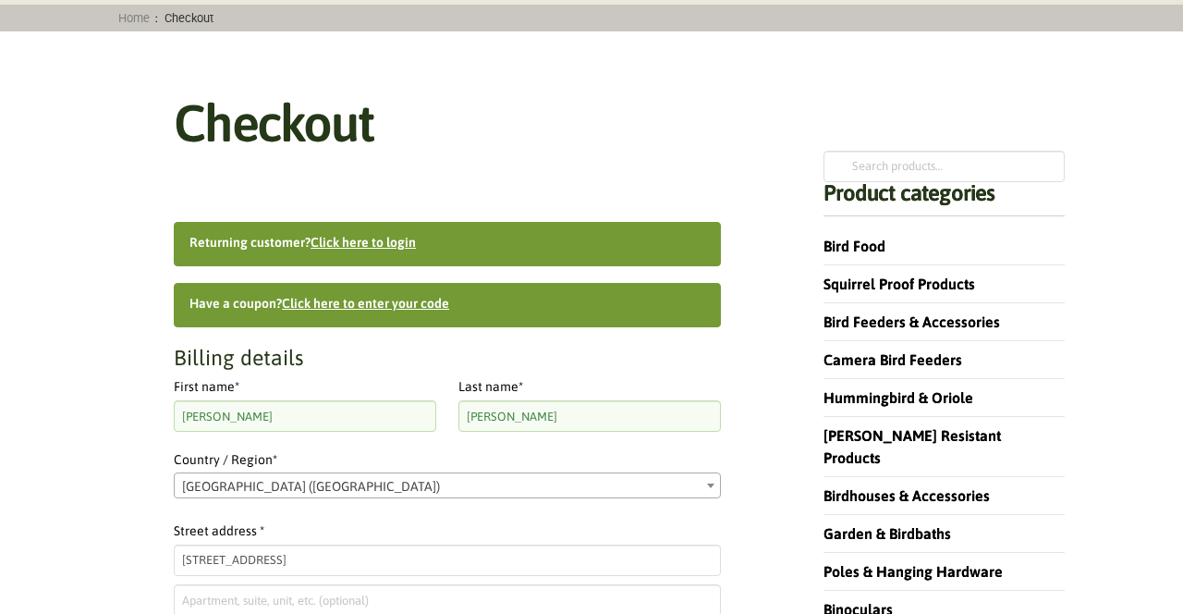
scroll to position [0, 0]
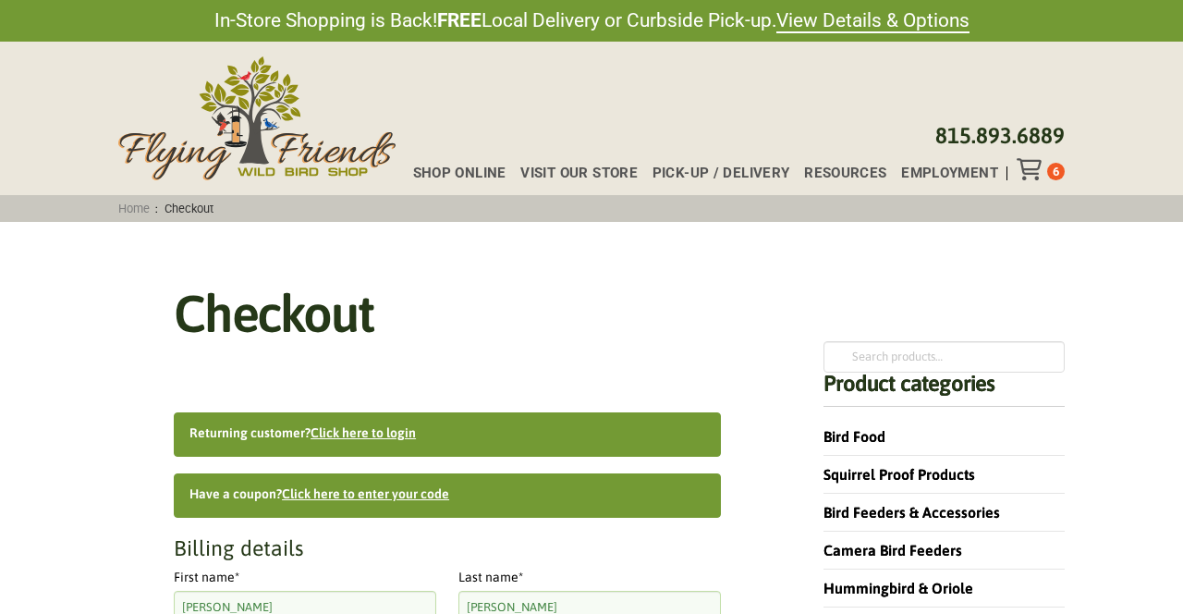
click at [1029, 164] on icon "Toggle Off Canvas Content" at bounding box center [1028, 169] width 23 height 22
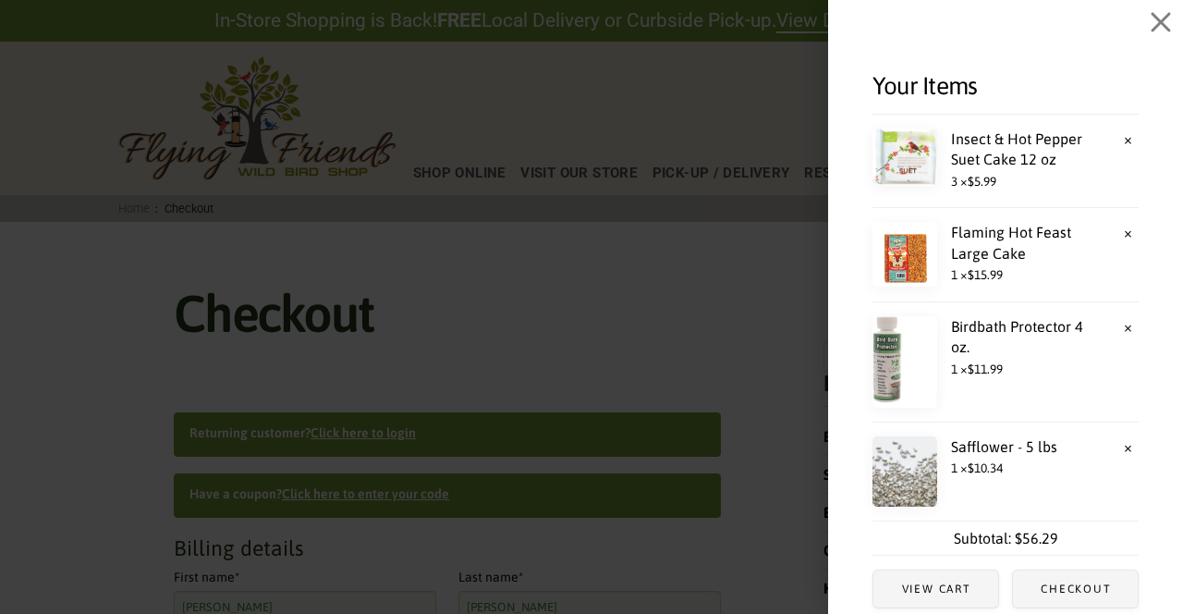
scroll to position [32, 0]
click at [1144, 573] on div "Your Items × Insect & Hot Pepper Suet Cake 12 oz 3 × $ 5.99 × Flaming Hot Feast…" at bounding box center [1005, 307] width 355 height 614
click at [1160, 21] on icon "Close Off Canvas Content" at bounding box center [1161, 22] width 19 height 19
